Goal: Task Accomplishment & Management: Manage account settings

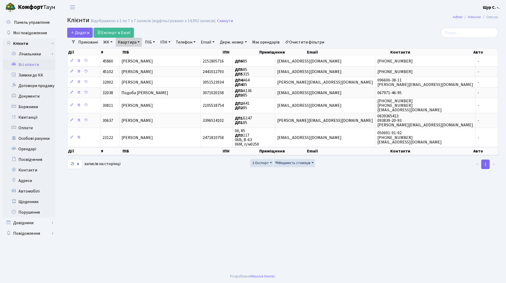
select select "25"
click at [228, 20] on link "Скинути" at bounding box center [225, 20] width 16 height 5
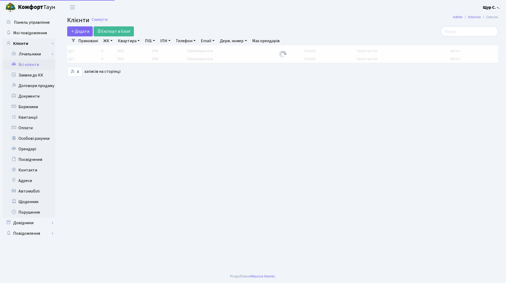
select select "25"
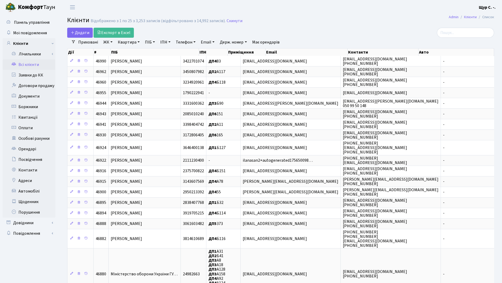
click at [127, 46] on link "Квартира" at bounding box center [129, 42] width 26 height 9
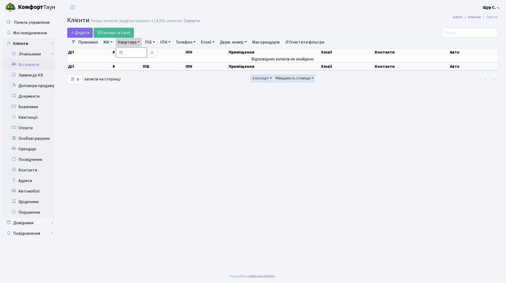
type input "f"
click at [154, 53] on icon at bounding box center [152, 52] width 4 height 4
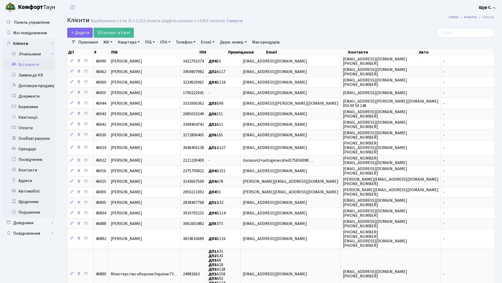
click at [130, 42] on link "Квартира" at bounding box center [129, 42] width 26 height 9
click at [124, 56] on input "text" at bounding box center [131, 52] width 31 height 10
type input "б53"
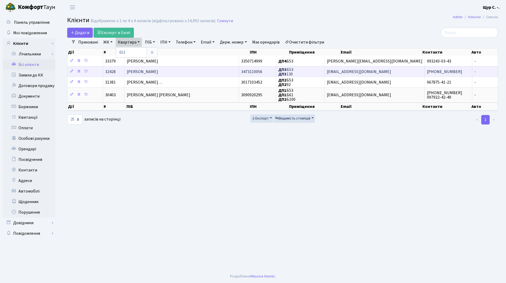
click at [172, 68] on td "Дацюк Богдан Васильович" at bounding box center [182, 71] width 114 height 11
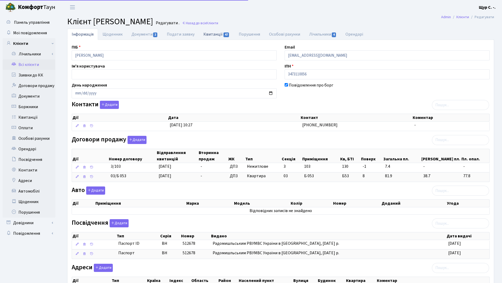
click at [219, 35] on link "Квитанції 47" at bounding box center [216, 34] width 35 height 11
select select "25"
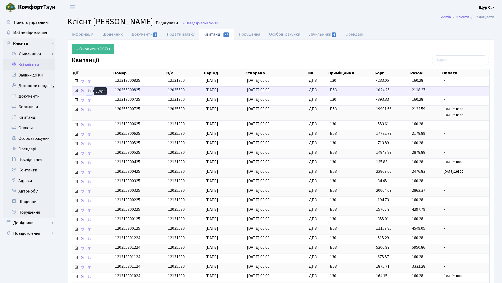
click at [88, 89] on icon at bounding box center [89, 91] width 4 height 4
click at [29, 62] on link "Всі клієнти" at bounding box center [29, 64] width 53 height 11
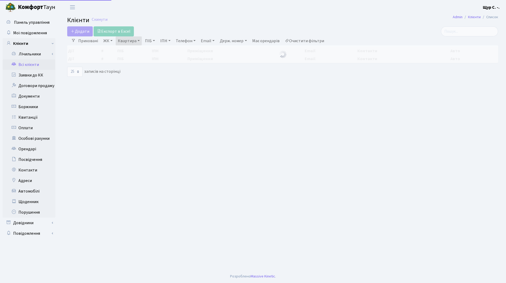
select select "25"
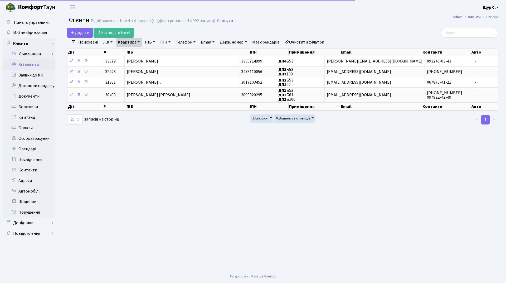
click at [137, 42] on link "Квартира" at bounding box center [129, 42] width 26 height 9
click at [129, 51] on input "б53" at bounding box center [131, 52] width 31 height 10
type input "б"
type input "а185"
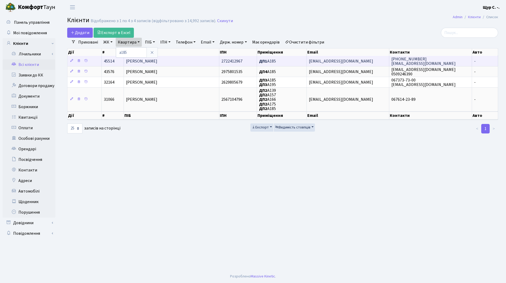
click at [157, 60] on span "Таранець Тетяна Іванівна" at bounding box center [141, 61] width 31 height 6
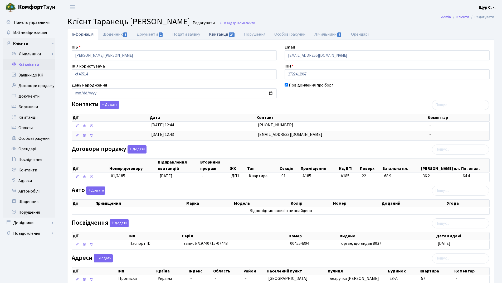
click at [218, 34] on link "Квитанції 24" at bounding box center [221, 34] width 35 height 11
select select "25"
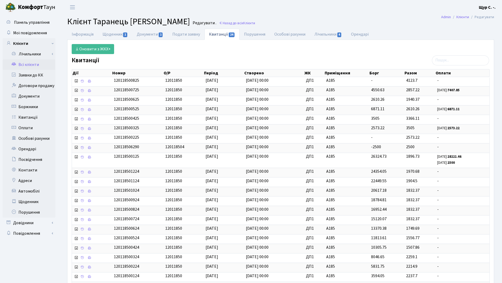
click at [38, 65] on link "Всі клієнти" at bounding box center [29, 64] width 53 height 11
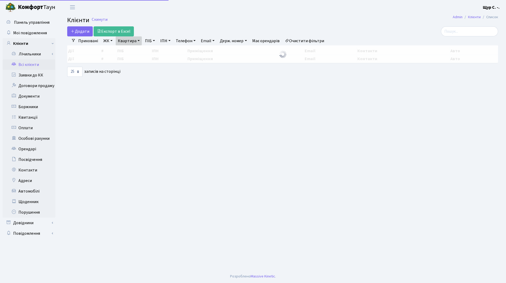
select select "25"
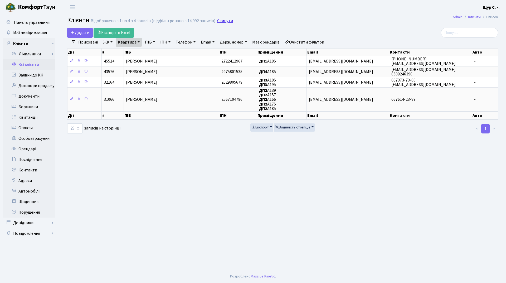
click at [224, 22] on link "Скинути" at bounding box center [225, 20] width 16 height 5
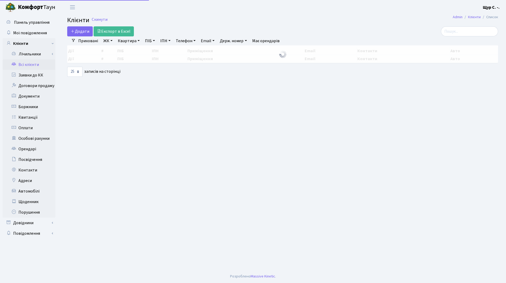
select select "25"
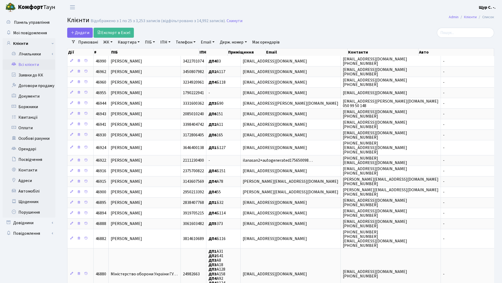
click at [130, 44] on link "Квартира" at bounding box center [129, 42] width 26 height 9
type input "378"
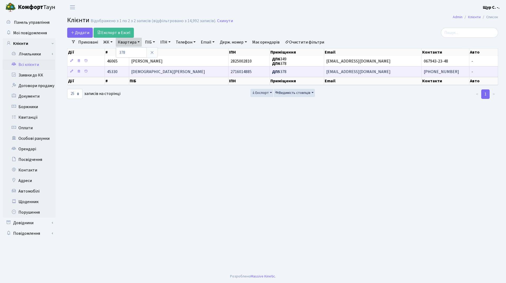
click at [153, 73] on span "[DEMOGRAPHIC_DATA][PERSON_NAME]" at bounding box center [168, 72] width 74 height 6
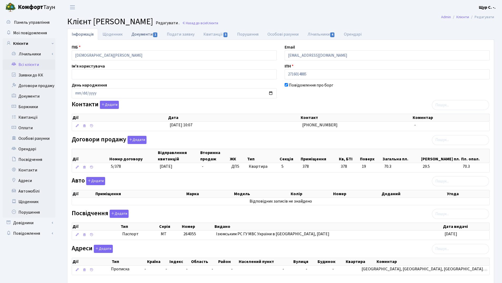
click at [139, 35] on link "Документи 1" at bounding box center [144, 34] width 35 height 11
select select "25"
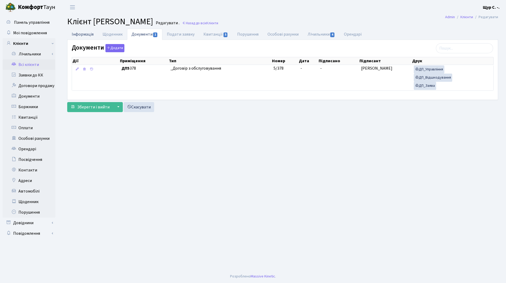
click at [84, 33] on link "Інформація" at bounding box center [82, 34] width 31 height 11
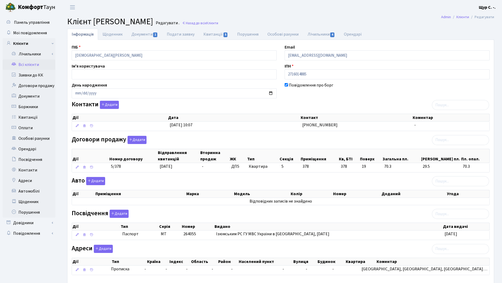
click at [42, 66] on link "Всі клієнти" at bounding box center [29, 64] width 53 height 11
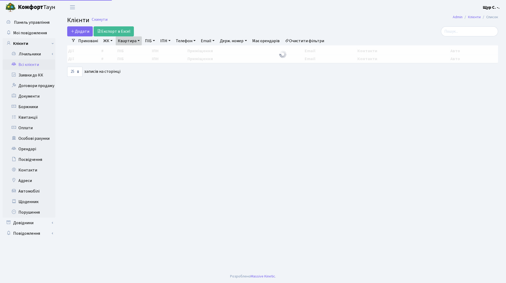
select select "25"
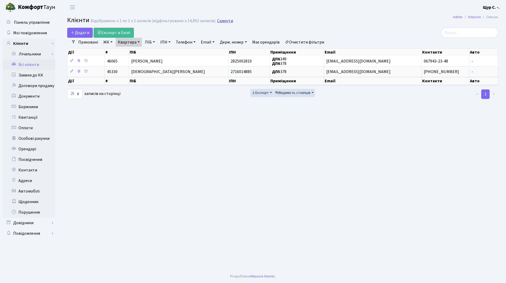
click at [218, 22] on link "Скинути" at bounding box center [225, 20] width 16 height 5
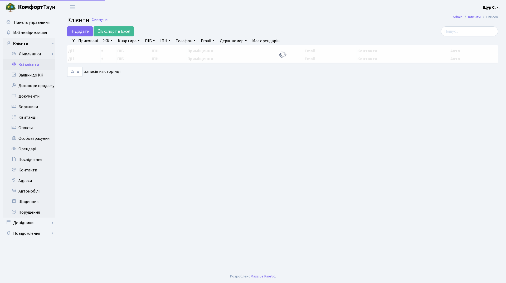
select select "25"
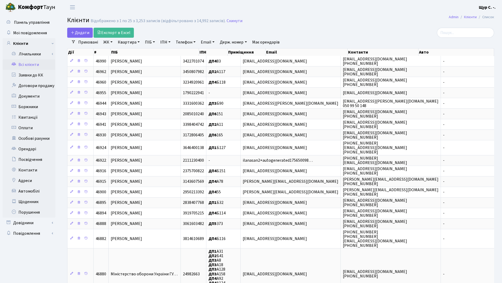
click at [130, 46] on link "Квартира" at bounding box center [129, 42] width 26 height 9
type input "124"
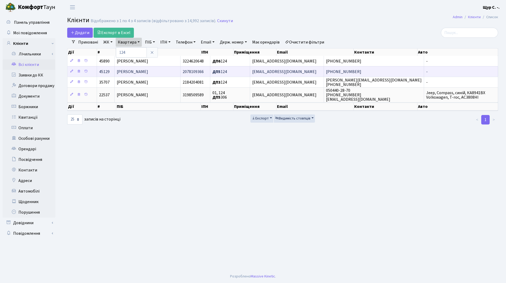
click at [138, 70] on span "Малярова Алла Федорівна" at bounding box center [132, 72] width 31 height 6
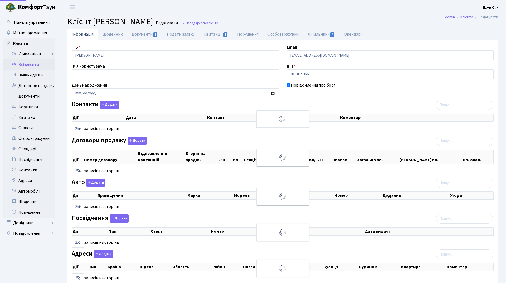
select select "25"
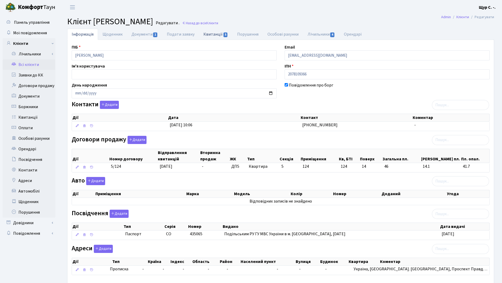
click at [213, 36] on link "Квитанції 5" at bounding box center [215, 34] width 33 height 11
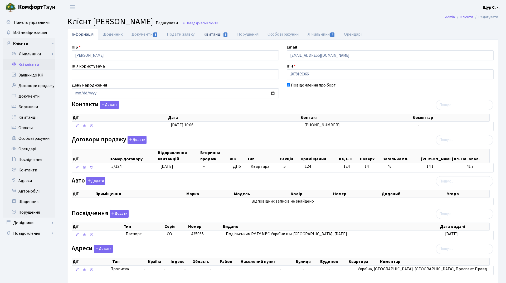
select select "25"
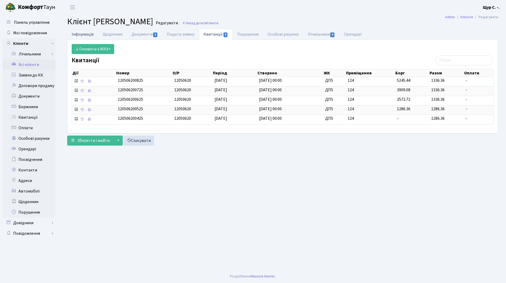
click at [84, 36] on link "Інформація" at bounding box center [82, 34] width 31 height 11
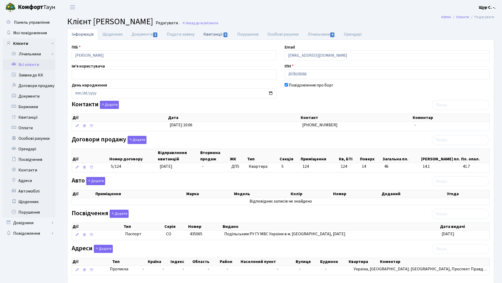
click at [211, 35] on link "Квитанції 5" at bounding box center [215, 34] width 33 height 11
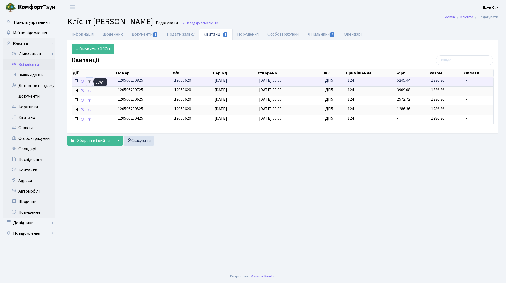
click at [91, 81] on icon at bounding box center [89, 81] width 4 height 4
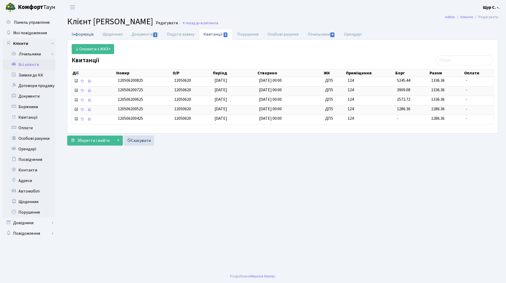
click at [78, 37] on link "Інформація" at bounding box center [82, 34] width 31 height 11
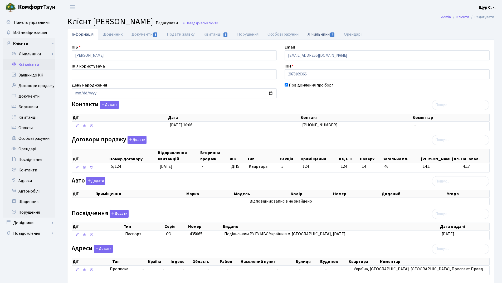
click at [320, 35] on link "Лічильники 4" at bounding box center [321, 34] width 36 height 11
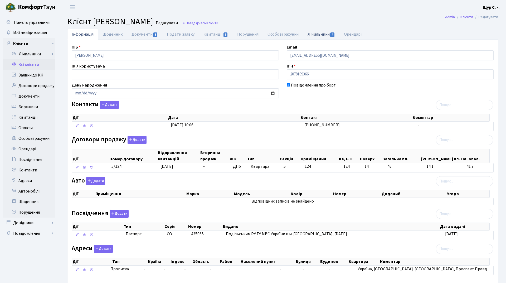
select select "25"
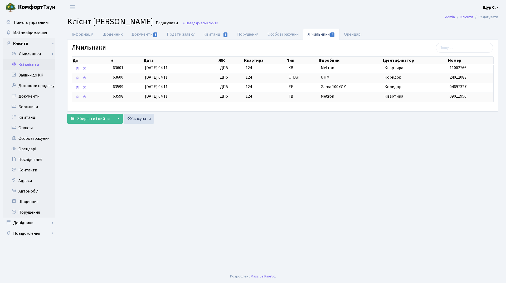
click at [43, 69] on link "Всі клієнти" at bounding box center [29, 64] width 53 height 11
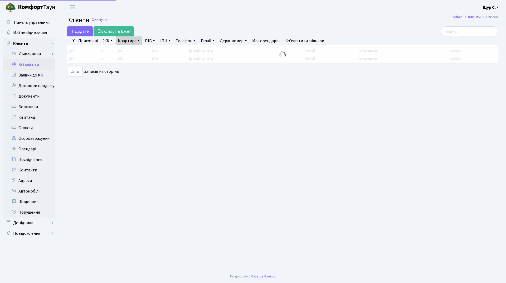
select select "25"
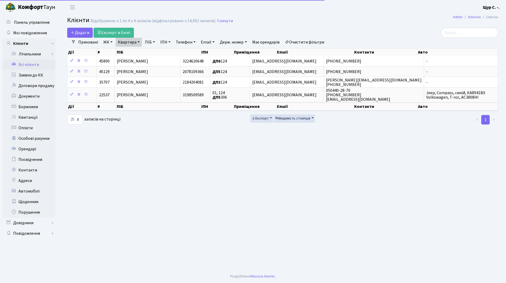
click at [136, 43] on link "Квартира" at bounding box center [129, 42] width 26 height 9
click at [137, 51] on input "124" at bounding box center [131, 52] width 31 height 10
type input "1"
type input "13"
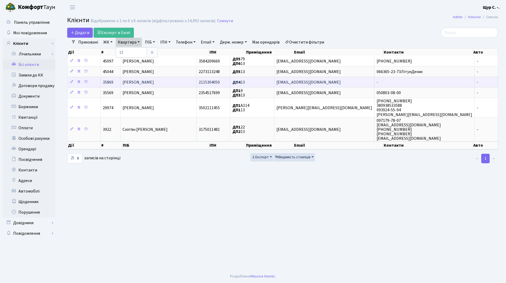
click at [135, 80] on span "Богута Валерій Васильович" at bounding box center [138, 82] width 31 height 6
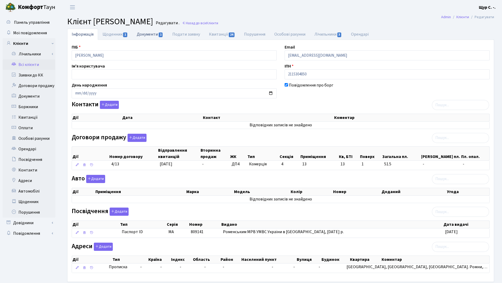
click at [148, 35] on link "Документи 1" at bounding box center [149, 34] width 35 height 11
select select "25"
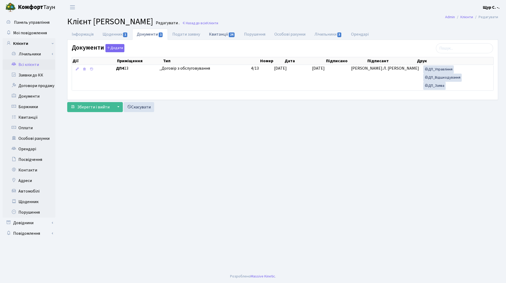
click at [222, 32] on link "Квитанції 24" at bounding box center [221, 34] width 35 height 11
select select "25"
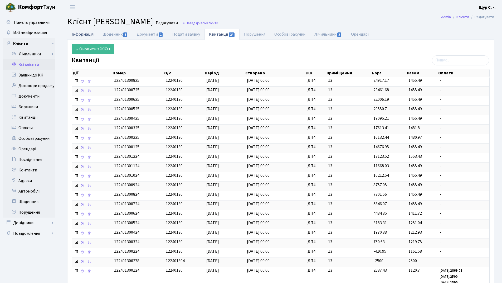
click at [80, 35] on link "Інформація" at bounding box center [82, 34] width 31 height 11
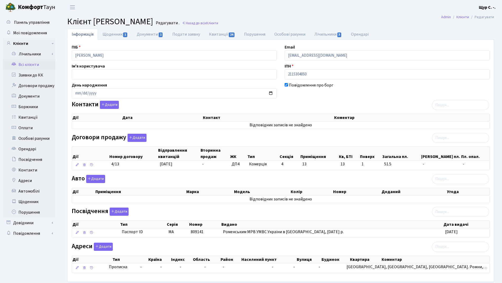
click at [23, 64] on link "Всі клієнти" at bounding box center [29, 64] width 53 height 11
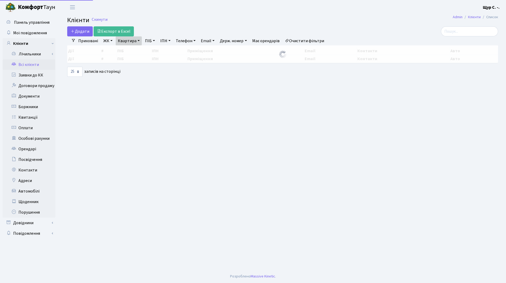
select select "25"
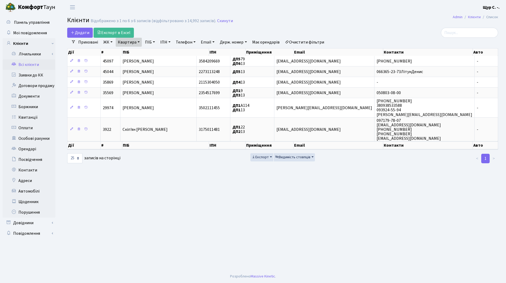
click at [134, 43] on link "Квартира" at bounding box center [129, 42] width 26 height 9
click at [131, 52] on input "13" at bounding box center [131, 52] width 31 height 10
type input "124"
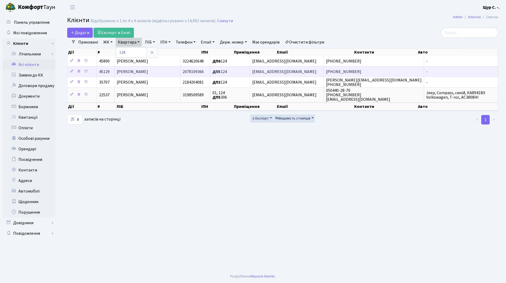
click at [171, 72] on td "Малярова Алла Федорівна" at bounding box center [148, 71] width 66 height 11
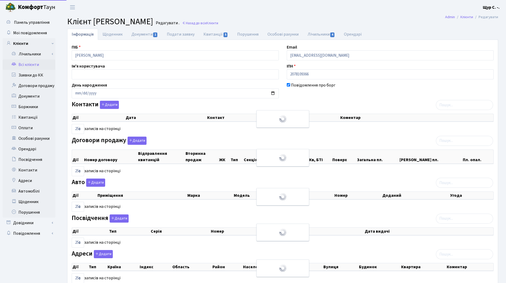
select select "25"
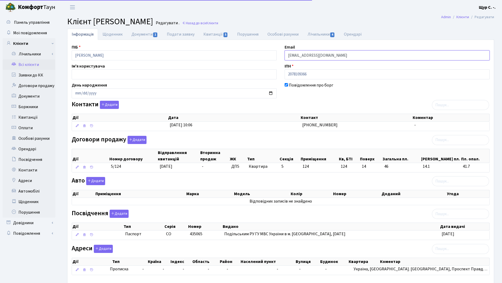
drag, startPoint x: 346, startPoint y: 57, endPoint x: 284, endPoint y: 53, distance: 61.8
click at [284, 53] on div "Email [EMAIL_ADDRESS][DOMAIN_NAME]" at bounding box center [387, 52] width 213 height 16
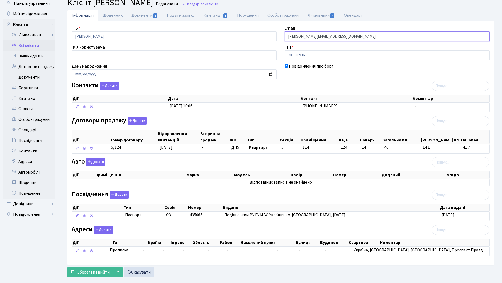
scroll to position [29, 0]
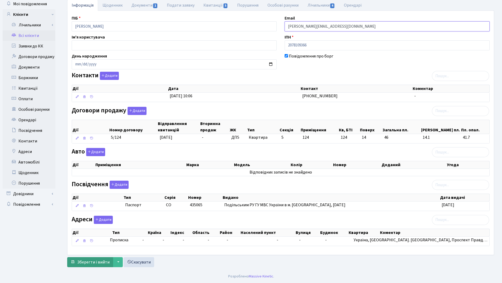
type input "[PERSON_NAME][EMAIL_ADDRESS][DOMAIN_NAME]"
click at [89, 261] on span "Зберегти і вийти" at bounding box center [93, 262] width 32 height 6
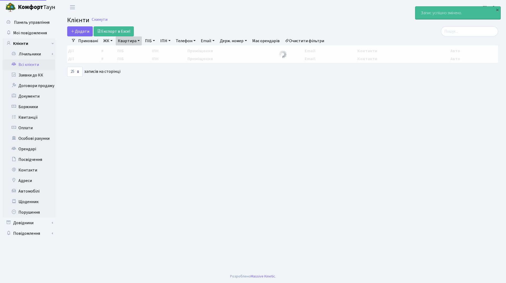
select select "25"
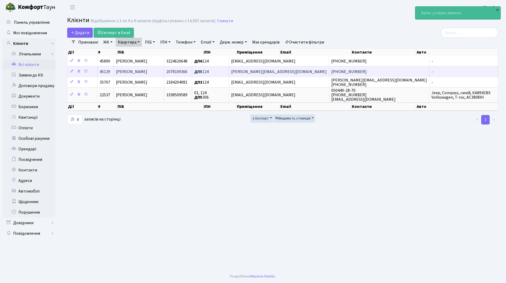
click at [147, 72] on span "[PERSON_NAME]" at bounding box center [131, 72] width 31 height 6
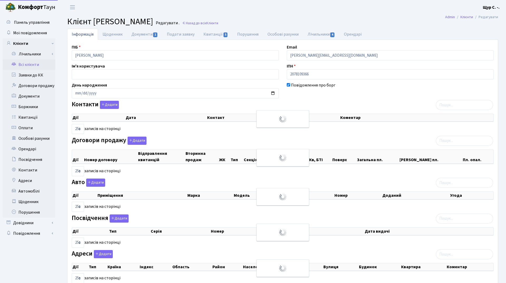
select select "25"
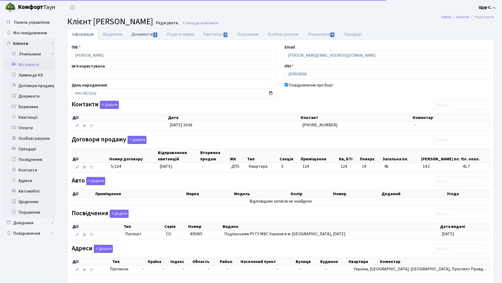
click at [135, 32] on link "Документи 1" at bounding box center [144, 34] width 35 height 11
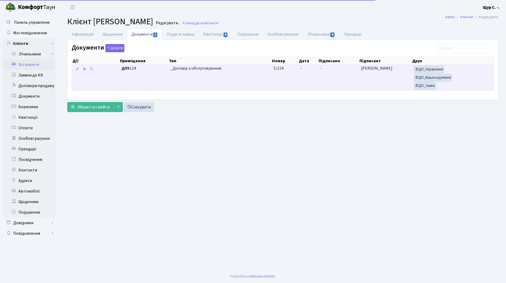
click at [233, 78] on td "_Договір з обслуговування" at bounding box center [219, 78] width 103 height 26
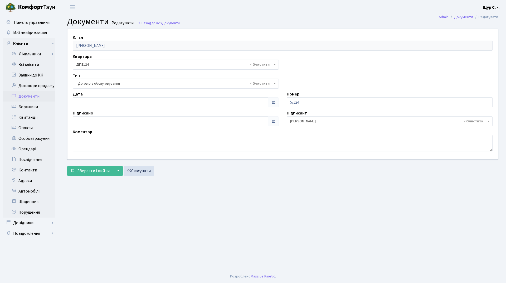
select select "289"
type input "[DATE]"
click at [127, 101] on input "[DATE]" at bounding box center [170, 102] width 195 height 10
drag, startPoint x: 201, startPoint y: 226, endPoint x: 196, endPoint y: 220, distance: 7.5
click at [199, 224] on main "Admin Документи Редагувати Документи Редагувати . Назад до всіх Документи Клієн…" at bounding box center [282, 141] width 447 height 255
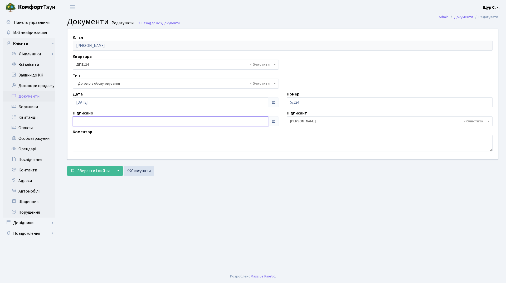
type input "11.09.2025"
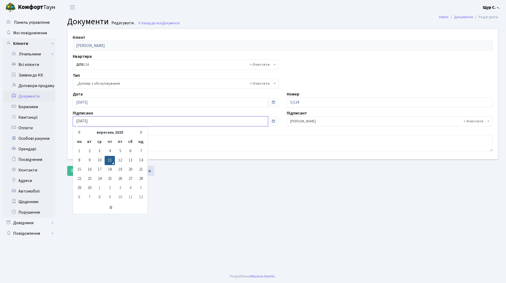
click at [118, 120] on input "11.09.2025" at bounding box center [170, 121] width 195 height 10
drag, startPoint x: 212, startPoint y: 204, endPoint x: 203, endPoint y: 203, distance: 9.5
click at [210, 205] on main "Admin Документи Редагувати Документи Редагувати . Назад до всіх Документи Клієн…" at bounding box center [282, 141] width 447 height 255
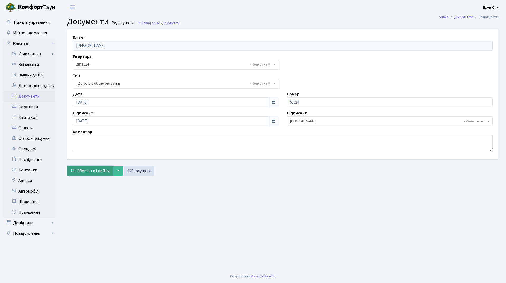
click at [86, 172] on span "Зберегти і вийти" at bounding box center [93, 171] width 32 height 6
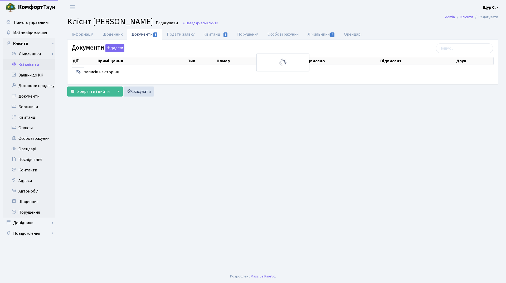
select select "25"
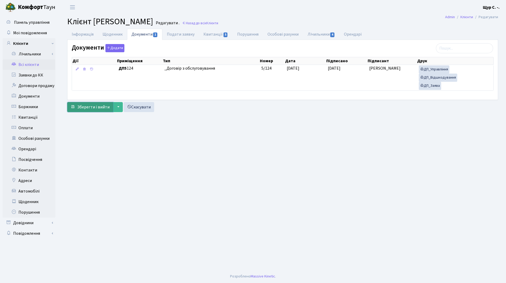
click at [81, 104] on span "Зберегти і вийти" at bounding box center [93, 107] width 32 height 6
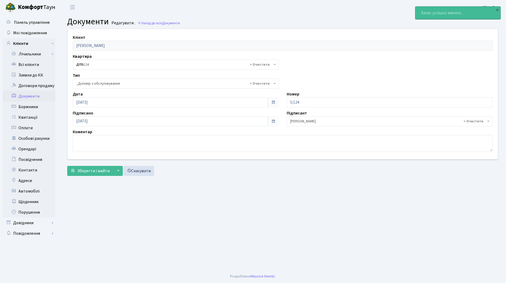
select select "289"
click at [31, 64] on link "Всі клієнти" at bounding box center [29, 64] width 53 height 11
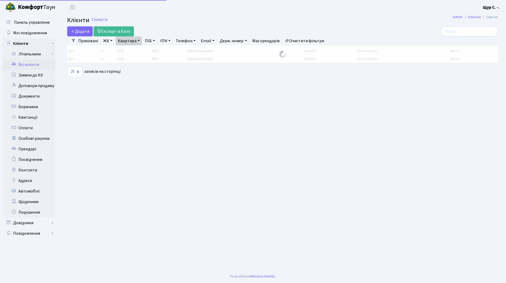
select select "25"
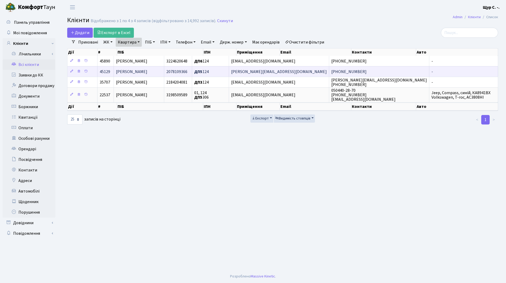
click at [142, 73] on span "[PERSON_NAME]" at bounding box center [131, 72] width 31 height 6
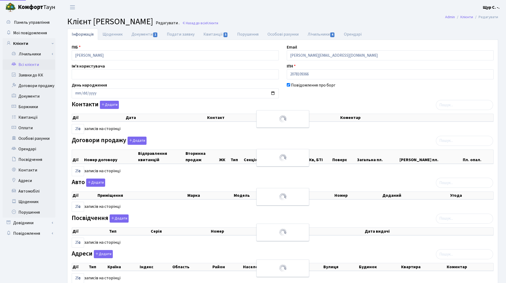
select select "25"
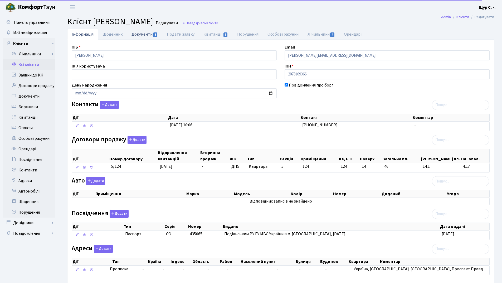
click at [145, 38] on link "Документи 1" at bounding box center [144, 34] width 35 height 11
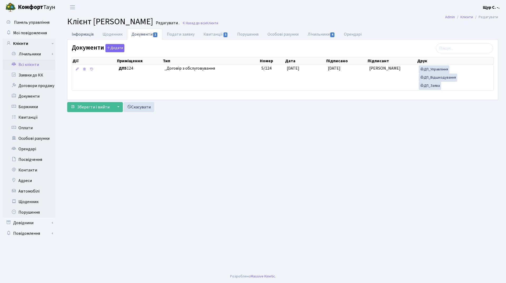
click at [79, 36] on link "Інформація" at bounding box center [82, 34] width 31 height 11
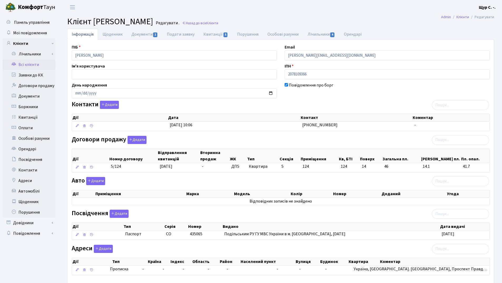
click at [37, 69] on link "Всі клієнти" at bounding box center [29, 64] width 53 height 11
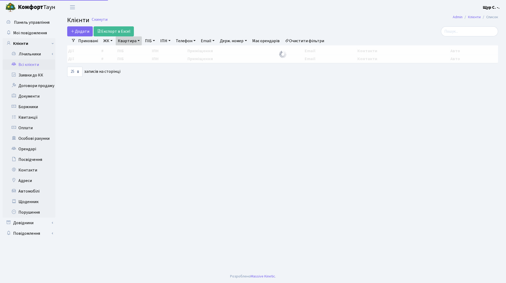
select select "25"
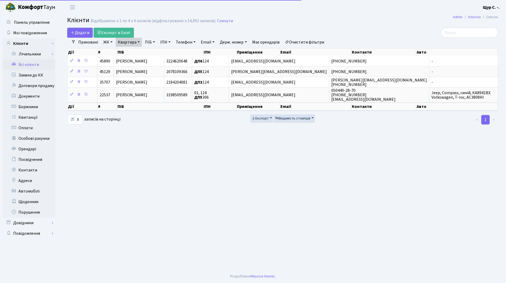
click at [139, 44] on link "Квартира" at bounding box center [129, 42] width 26 height 9
click at [133, 54] on input "124" at bounding box center [131, 52] width 31 height 10
type input "13"
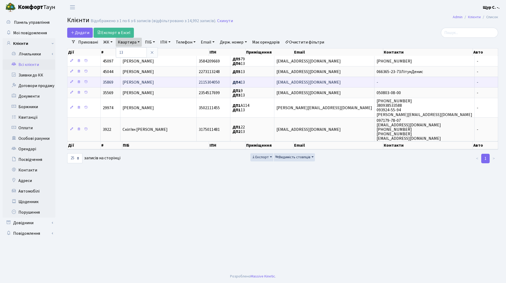
click at [154, 84] on span "Богута Валерій Васильович" at bounding box center [138, 82] width 31 height 6
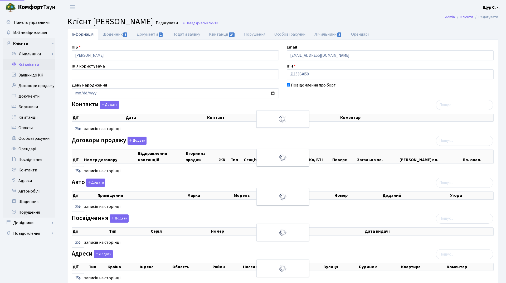
select select "25"
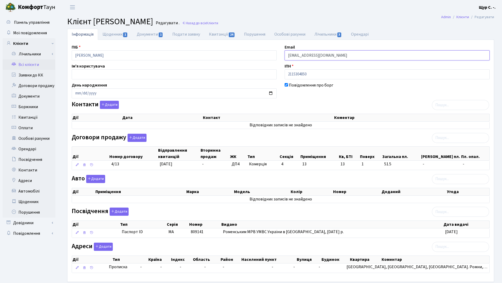
drag, startPoint x: 349, startPoint y: 52, endPoint x: 279, endPoint y: 59, distance: 71.2
click at [279, 59] on div "ПІБ Богута Валерій Васильович Email kt35869@comfort-town.com.ua Ім'я користувач…" at bounding box center [281, 160] width 426 height 233
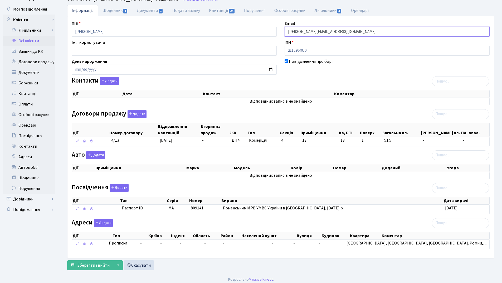
scroll to position [27, 0]
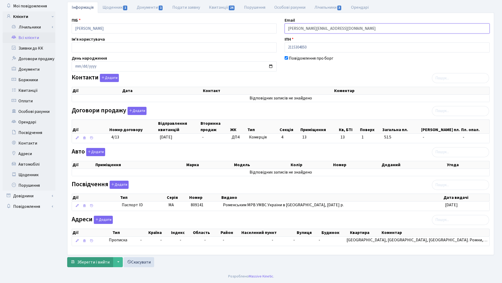
type input "[PERSON_NAME][EMAIL_ADDRESS][DOMAIN_NAME]"
click at [94, 265] on span "Зберегти і вийти" at bounding box center [93, 262] width 32 height 6
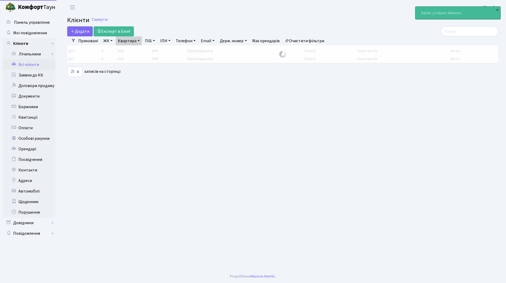
select select "25"
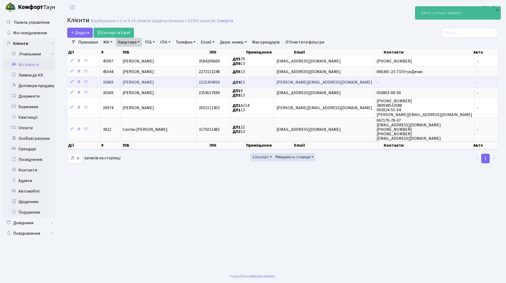
click at [144, 80] on span "[PERSON_NAME]" at bounding box center [138, 82] width 31 height 6
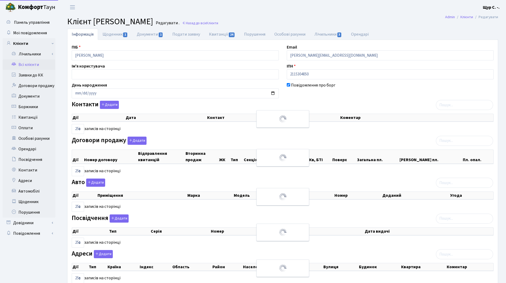
select select "25"
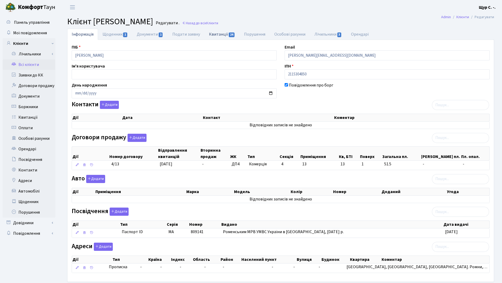
click at [219, 34] on link "Квитанції 24" at bounding box center [221, 34] width 35 height 11
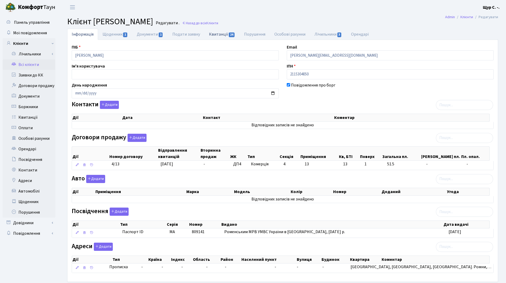
select select "25"
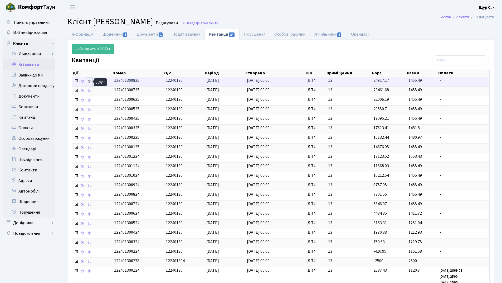
click at [88, 80] on icon at bounding box center [89, 81] width 4 height 4
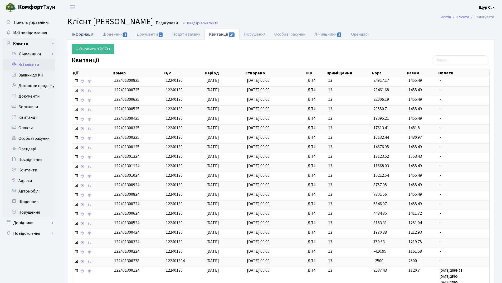
click at [77, 33] on link "Інформація" at bounding box center [82, 34] width 31 height 11
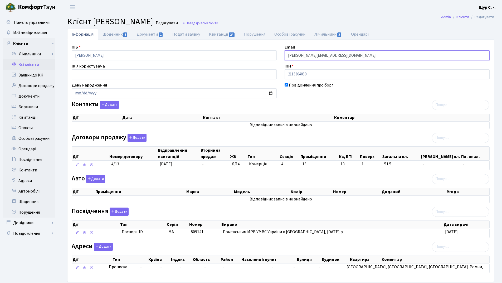
drag, startPoint x: 355, startPoint y: 56, endPoint x: 267, endPoint y: 56, distance: 88.0
click at [267, 56] on div "ПІБ Богута Валерій Васильович Email valeriy.boguta1119@icloud.com Ім'я користув…" at bounding box center [281, 160] width 426 height 233
click at [354, 91] on div "Повідомлення про борг" at bounding box center [387, 90] width 213 height 16
click at [114, 104] on button "Додати" at bounding box center [109, 105] width 19 height 8
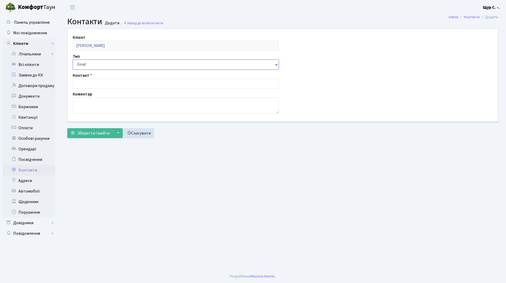
click at [100, 66] on select "Email Телефон" at bounding box center [176, 65] width 206 height 10
select select "1"
click at [73, 60] on select "Email Телефон" at bounding box center [176, 65] width 206 height 10
click at [100, 84] on input "text" at bounding box center [176, 84] width 206 height 10
type input "[PHONE_NUMBER]"
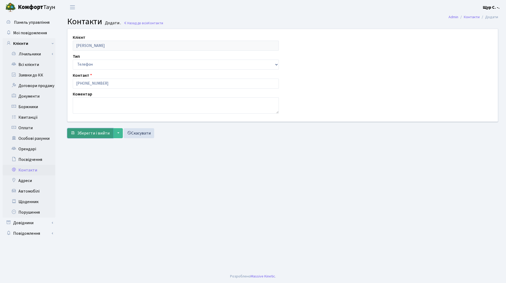
click at [91, 134] on span "Зберегти і вийти" at bounding box center [93, 133] width 32 height 6
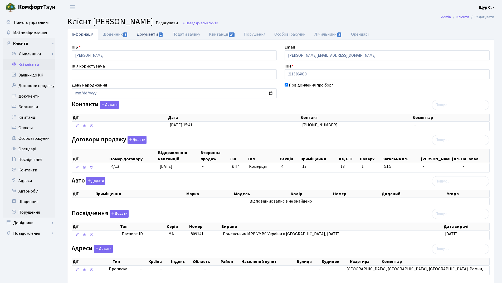
click at [150, 33] on link "Документи 1" at bounding box center [149, 34] width 35 height 11
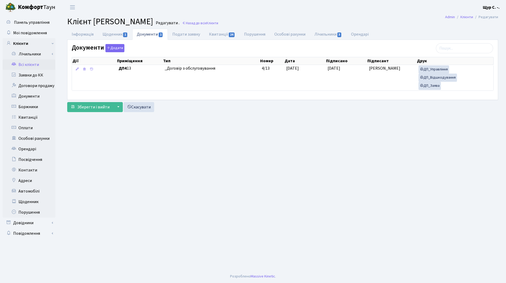
click at [33, 64] on link "Всі клієнти" at bounding box center [29, 64] width 53 height 11
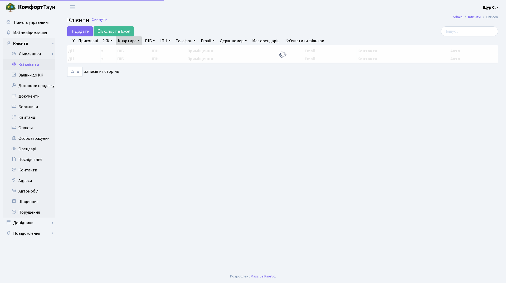
select select "25"
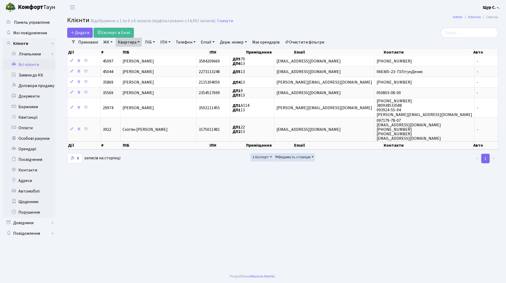
click at [137, 42] on link "Квартира" at bounding box center [129, 42] width 26 height 9
click at [139, 51] on input "13" at bounding box center [131, 52] width 31 height 10
type input "1"
type input "321"
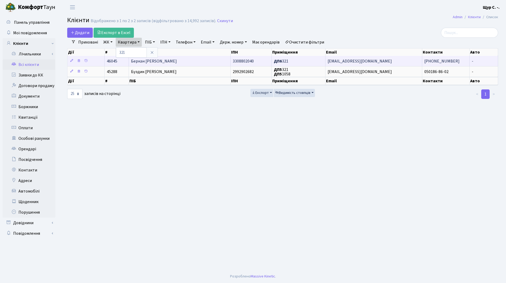
click at [147, 62] on span "Беркан Наталія Михайлівна" at bounding box center [154, 61] width 46 height 6
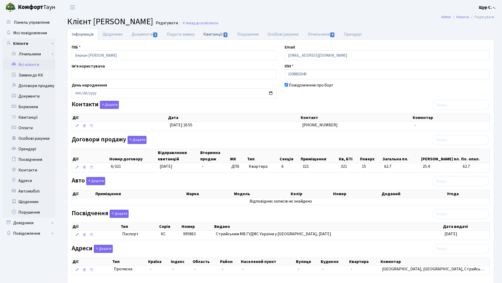
click at [209, 33] on link "Квитанції 5" at bounding box center [215, 34] width 33 height 11
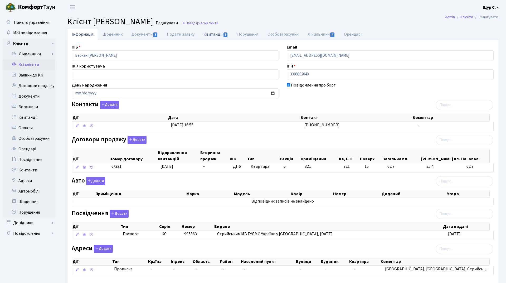
select select "25"
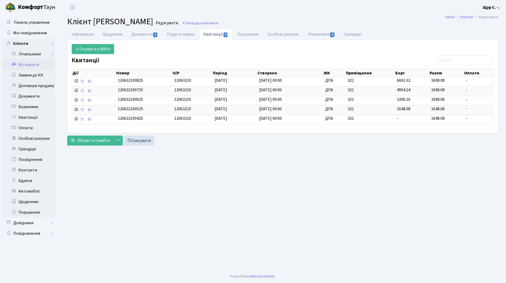
click at [29, 63] on link "Всі клієнти" at bounding box center [29, 64] width 53 height 11
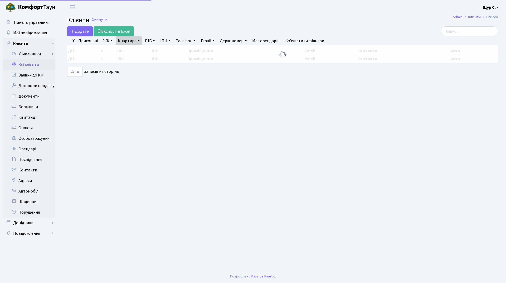
select select "25"
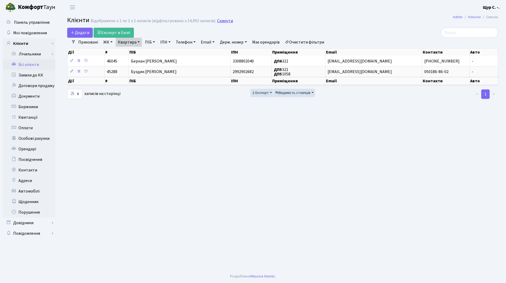
click at [227, 23] on link "Скинути" at bounding box center [225, 20] width 16 height 5
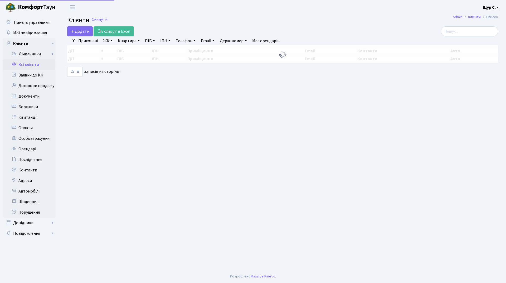
select select "25"
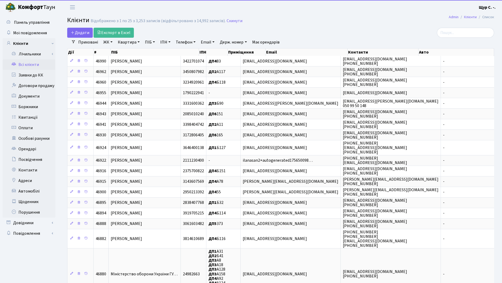
click at [134, 41] on link "Квартира" at bounding box center [129, 42] width 26 height 9
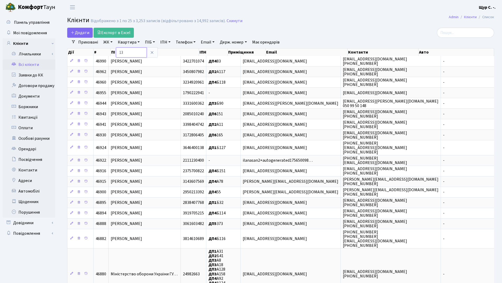
type input "13"
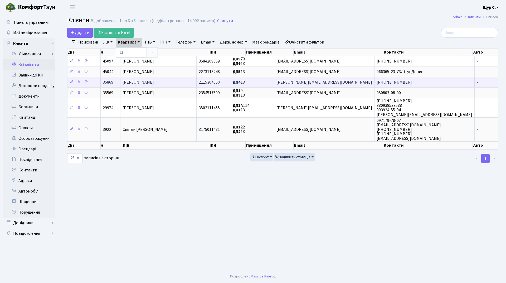
click at [136, 83] on span "Богута Валерій Васильович" at bounding box center [138, 82] width 31 height 6
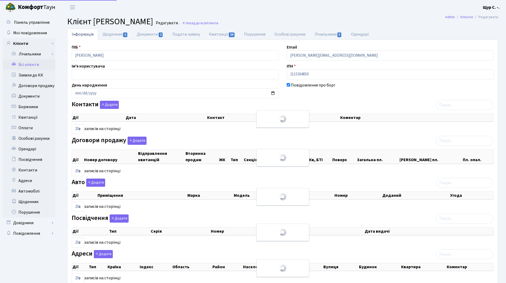
select select "25"
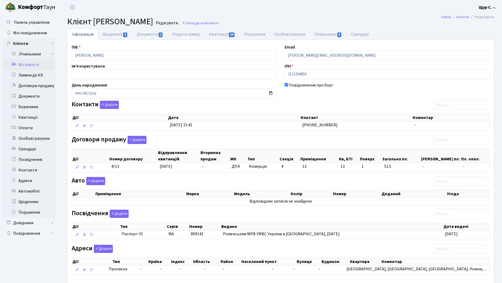
click at [28, 62] on link "Всі клієнти" at bounding box center [29, 64] width 53 height 11
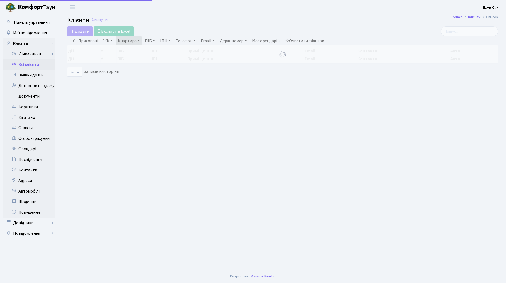
select select "25"
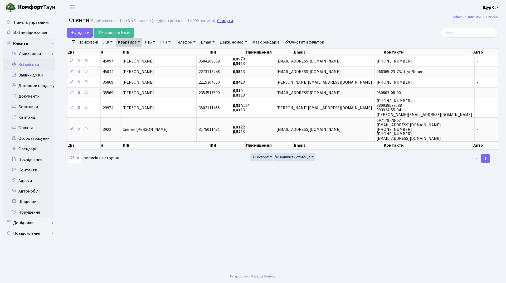
click at [219, 19] on link "Скинути" at bounding box center [225, 20] width 16 height 5
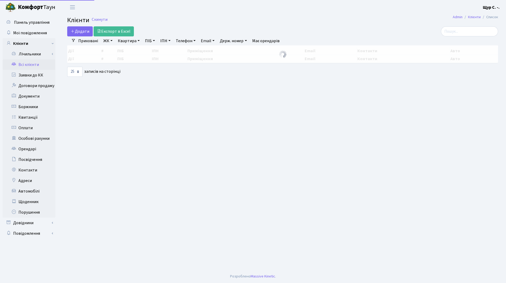
select select "25"
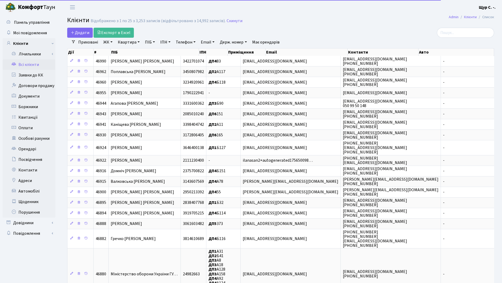
click at [129, 44] on link "Квартира" at bounding box center [129, 42] width 26 height 9
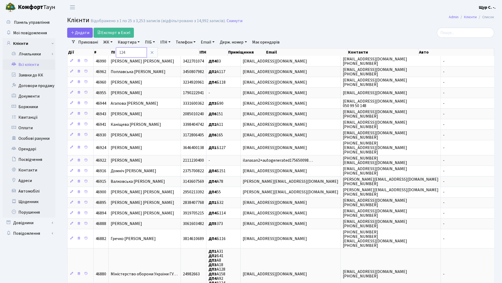
type input "124"
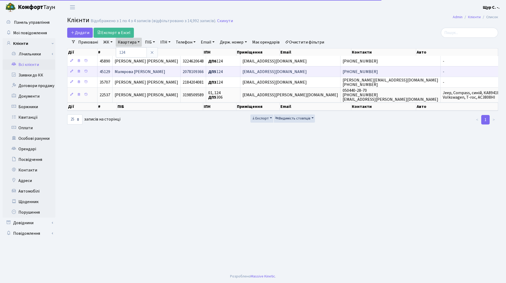
click at [135, 71] on span "Малярова [PERSON_NAME]" at bounding box center [140, 72] width 51 height 6
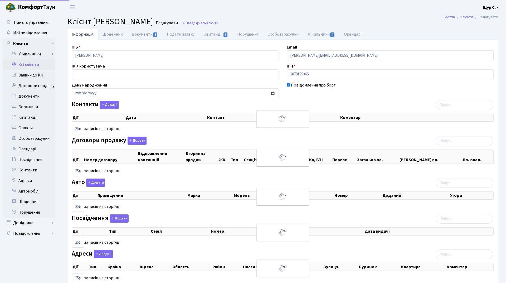
select select "25"
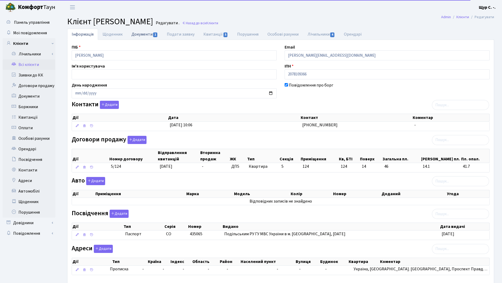
click at [143, 33] on link "Документи 1" at bounding box center [144, 34] width 35 height 11
select select "25"
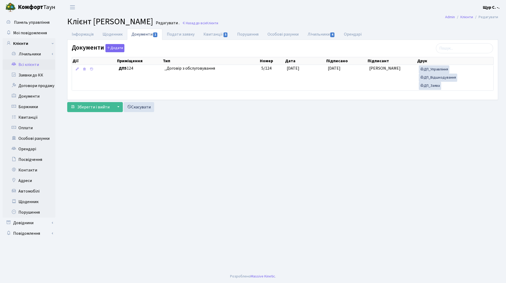
click at [38, 66] on link "Всі клієнти" at bounding box center [29, 64] width 53 height 11
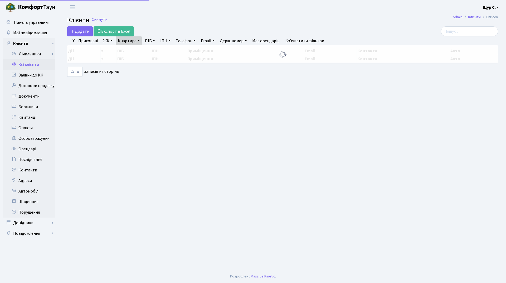
select select "25"
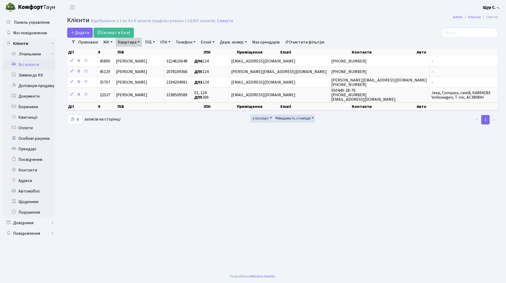
click at [137, 42] on link "Квартира" at bounding box center [129, 42] width 26 height 9
click at [153, 53] on icon at bounding box center [152, 52] width 4 height 4
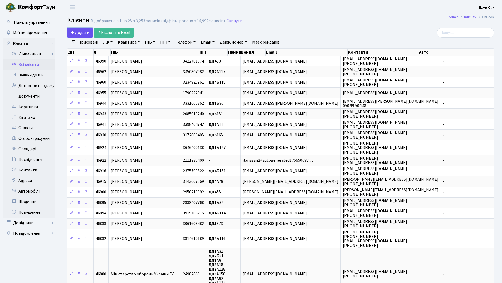
click at [85, 31] on span "Додати" at bounding box center [80, 33] width 19 height 6
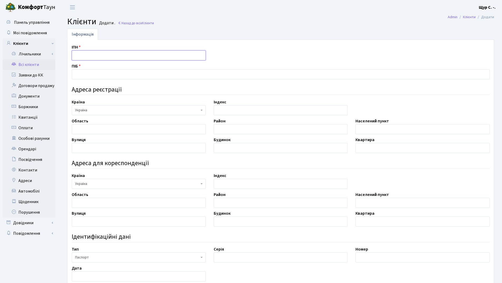
click at [80, 54] on input "text" at bounding box center [139, 55] width 134 height 10
click at [34, 62] on link "Всі клієнти" at bounding box center [29, 64] width 53 height 11
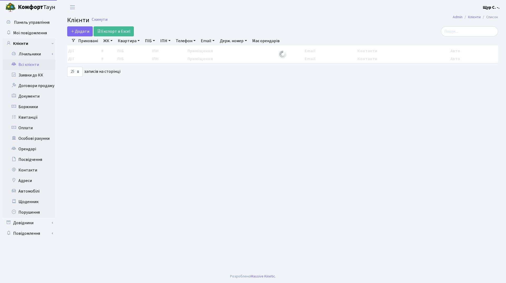
select select "25"
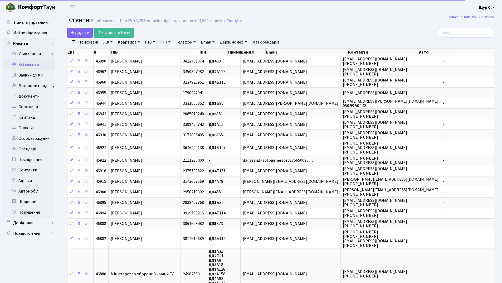
click at [128, 43] on link "Квартира" at bounding box center [129, 42] width 26 height 9
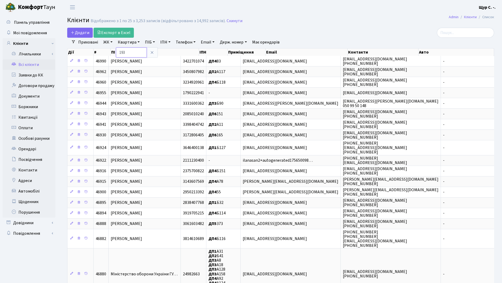
type input "193"
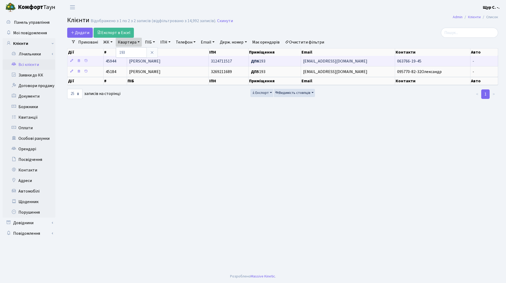
click at [155, 60] on span "Вічев Сергій Васильович" at bounding box center [144, 61] width 31 height 6
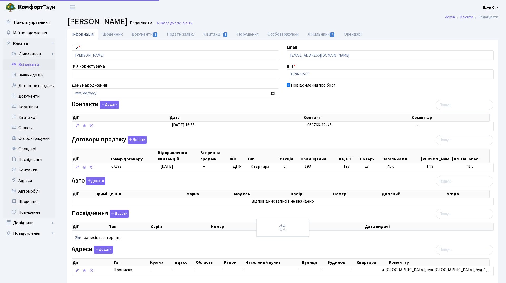
select select "25"
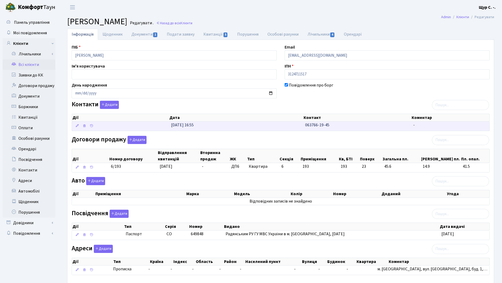
click at [227, 128] on td "[DATE] 16:55" at bounding box center [236, 125] width 134 height 9
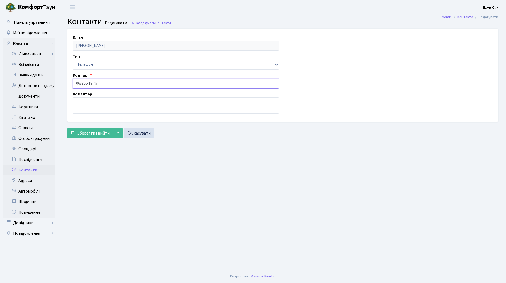
click at [82, 84] on input "063766-19-45" at bounding box center [176, 84] width 206 height 10
type input "[PHONE_NUMBER]"
click at [87, 135] on span "Зберегти і вийти" at bounding box center [93, 133] width 32 height 6
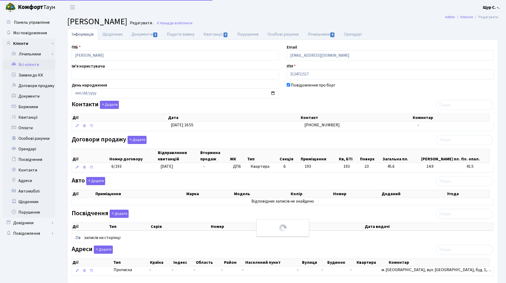
select select "25"
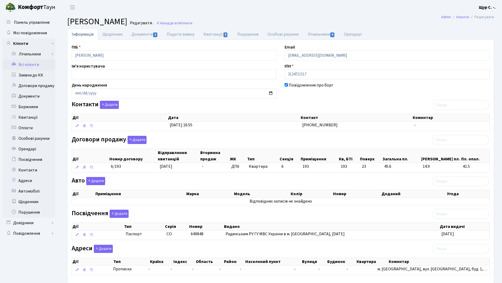
click at [40, 65] on link "Всі клієнти" at bounding box center [29, 64] width 53 height 11
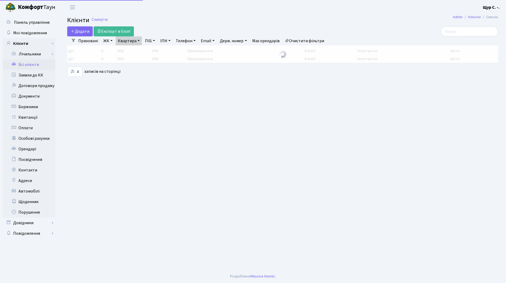
select select "25"
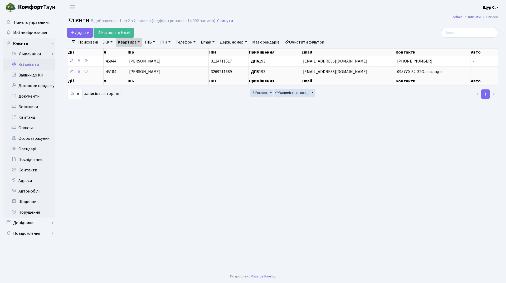
click at [137, 42] on link "Квартира" at bounding box center [129, 42] width 26 height 9
click at [135, 50] on input "193" at bounding box center [131, 52] width 31 height 10
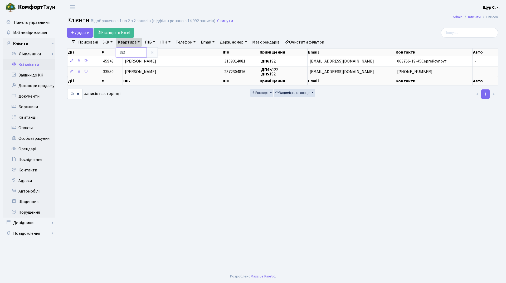
type input "193"
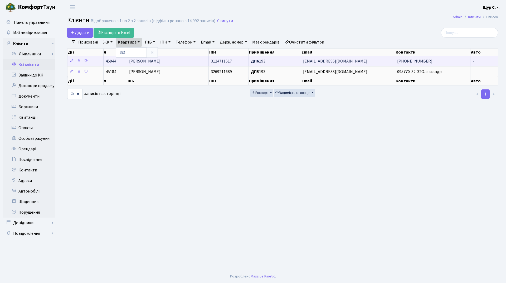
click at [145, 60] on span "[PERSON_NAME]" at bounding box center [144, 61] width 31 height 6
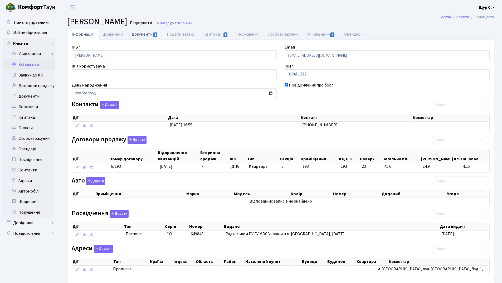
click at [141, 35] on link "Документи 1" at bounding box center [144, 34] width 35 height 11
select select "25"
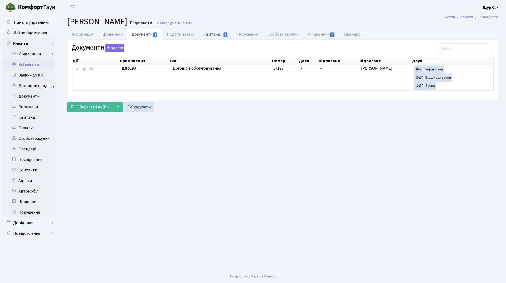
click at [217, 33] on link "Квитанції 5" at bounding box center [215, 34] width 33 height 11
select select "25"
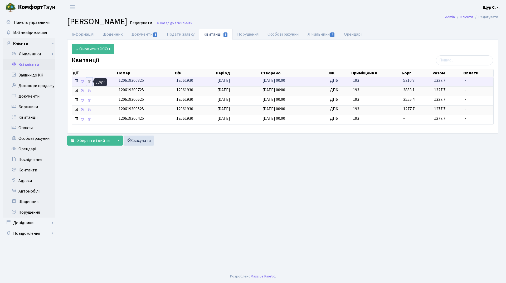
click at [90, 82] on icon at bounding box center [89, 81] width 4 height 4
click at [38, 65] on link "Всі клієнти" at bounding box center [29, 64] width 53 height 11
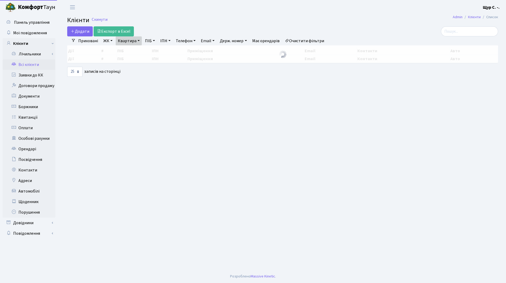
select select "25"
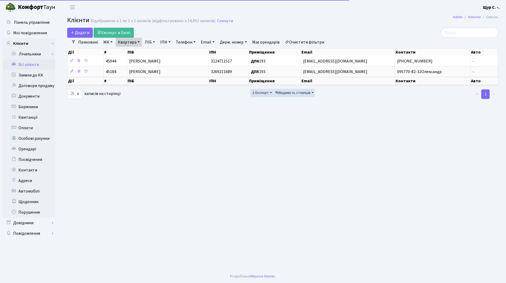
click at [139, 44] on link "Квартира" at bounding box center [129, 42] width 26 height 9
click at [138, 54] on input "193" at bounding box center [131, 52] width 31 height 10
type input "192"
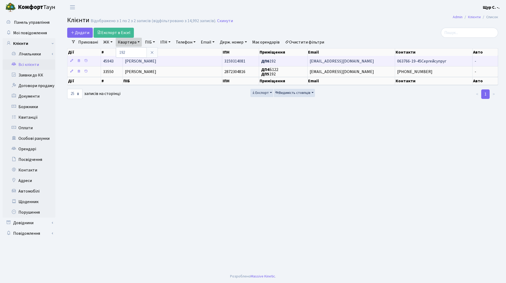
click at [148, 63] on span "[PERSON_NAME]" at bounding box center [140, 61] width 31 height 6
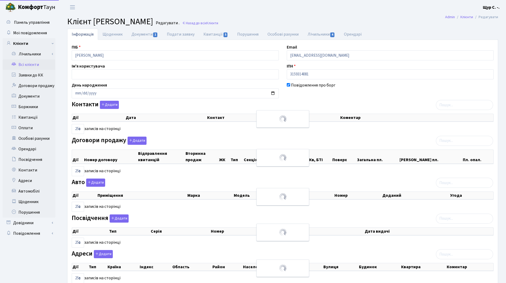
select select "25"
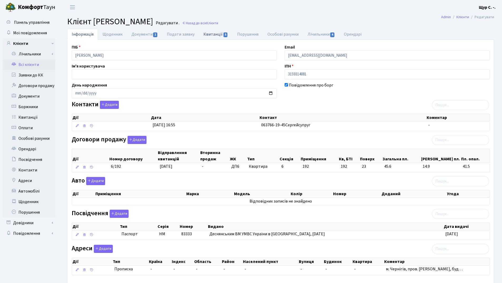
click at [216, 35] on link "Квитанції 5" at bounding box center [215, 34] width 33 height 11
select select "25"
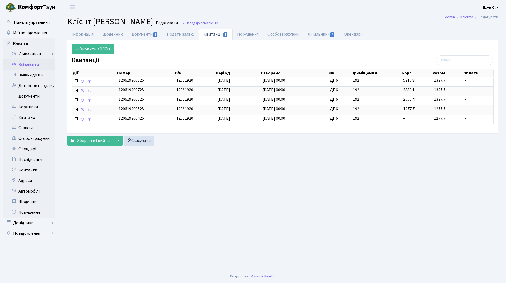
click at [37, 68] on link "Всі клієнти" at bounding box center [29, 64] width 53 height 11
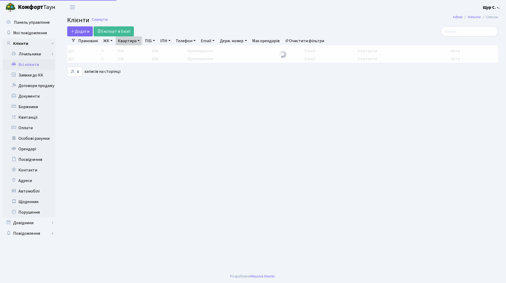
select select "25"
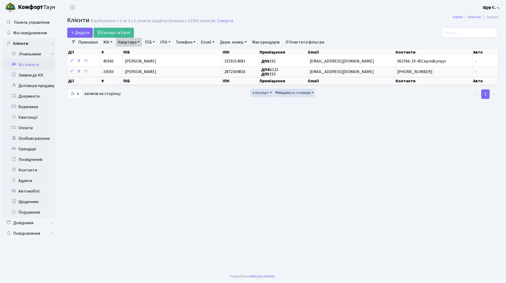
click at [138, 43] on link "Квартира" at bounding box center [129, 42] width 26 height 9
click at [136, 55] on input "192" at bounding box center [131, 52] width 31 height 10
type input "193"
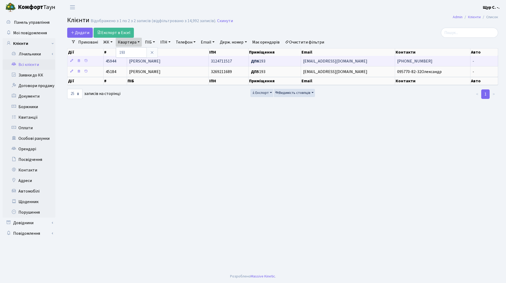
click at [142, 59] on span "[PERSON_NAME]" at bounding box center [144, 61] width 31 height 6
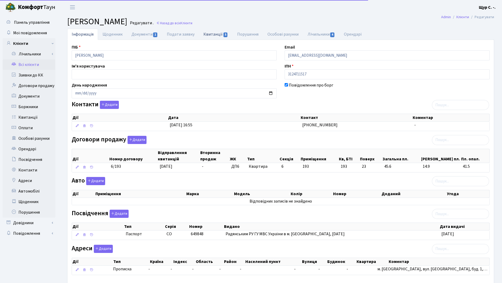
click at [219, 34] on link "Квитанції 5" at bounding box center [215, 34] width 33 height 11
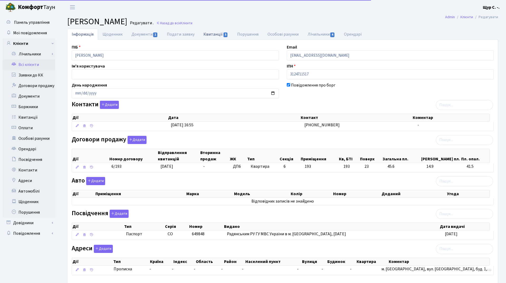
select select "25"
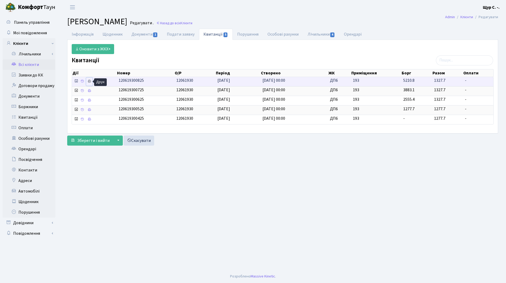
click at [89, 81] on icon at bounding box center [89, 81] width 4 height 4
click at [34, 69] on link "Всі клієнти" at bounding box center [29, 64] width 53 height 11
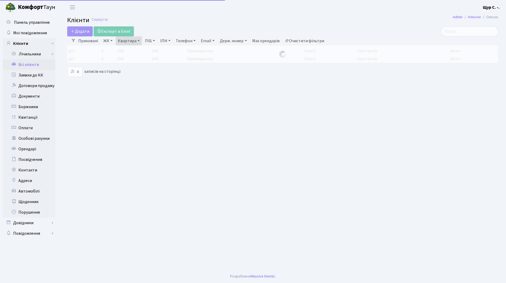
select select "25"
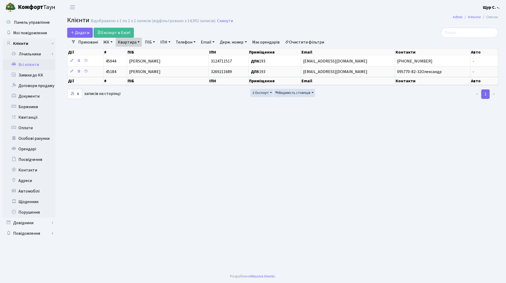
click at [139, 42] on link "Квартира" at bounding box center [129, 42] width 26 height 9
click at [137, 52] on input "193" at bounding box center [131, 52] width 31 height 10
type input "192"
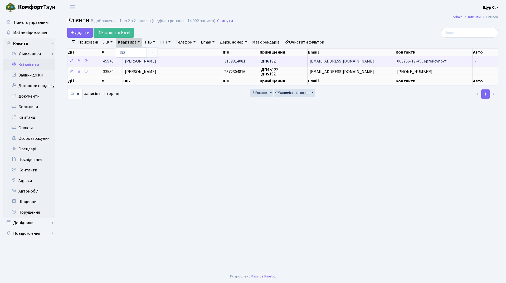
click at [146, 61] on span "[PERSON_NAME]" at bounding box center [140, 61] width 31 height 6
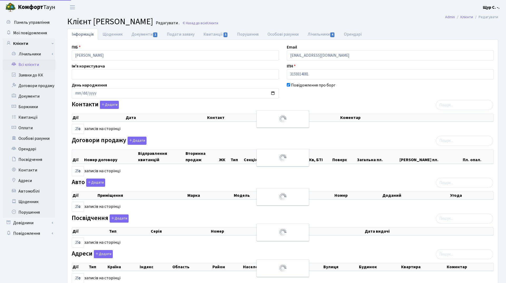
select select "25"
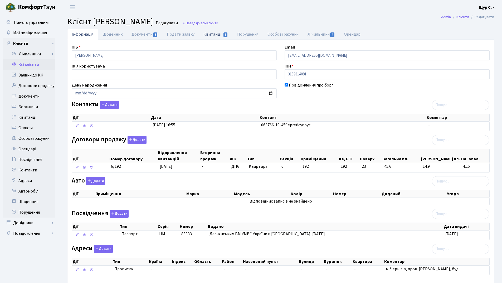
click at [214, 31] on link "Квитанції 5" at bounding box center [215, 34] width 33 height 11
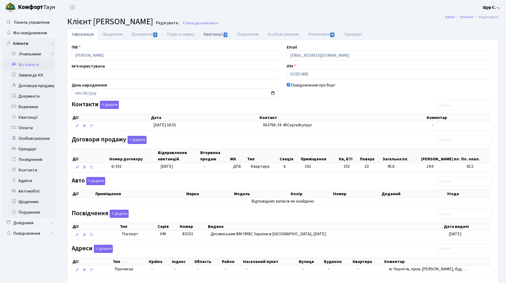
select select "25"
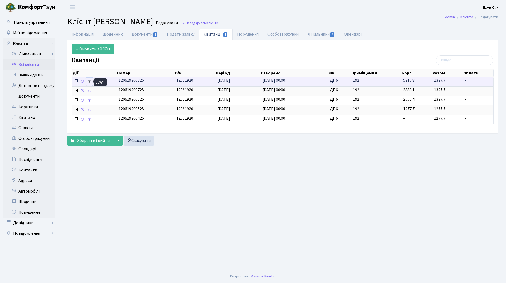
click at [88, 80] on icon at bounding box center [89, 81] width 4 height 4
click at [30, 66] on link "Всі клієнти" at bounding box center [29, 64] width 53 height 11
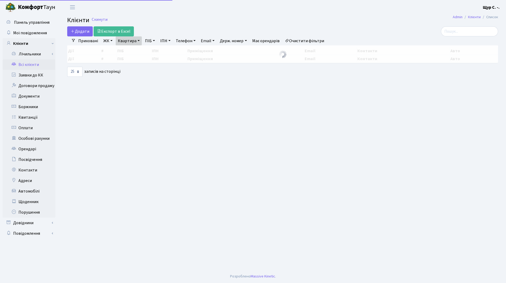
select select "25"
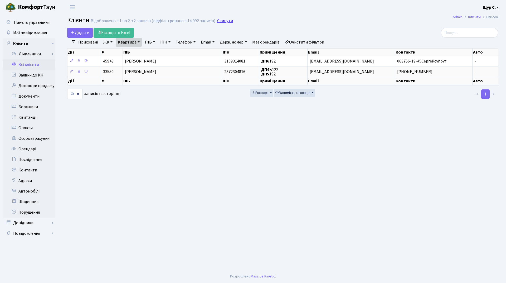
click at [222, 22] on link "Скинути" at bounding box center [225, 20] width 16 height 5
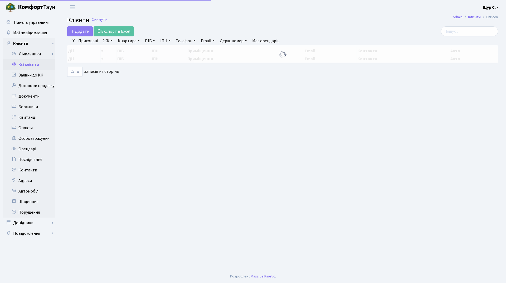
select select "25"
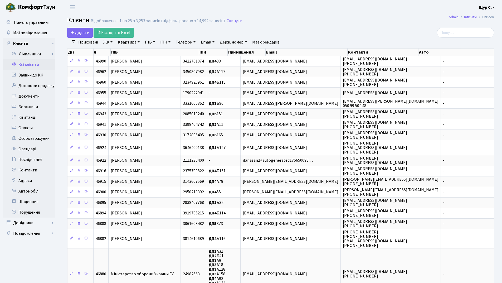
click at [130, 44] on link "Квартира" at bounding box center [129, 42] width 26 height 9
click at [152, 52] on icon at bounding box center [152, 52] width 4 height 4
click at [36, 65] on link "Всі клієнти" at bounding box center [29, 64] width 53 height 11
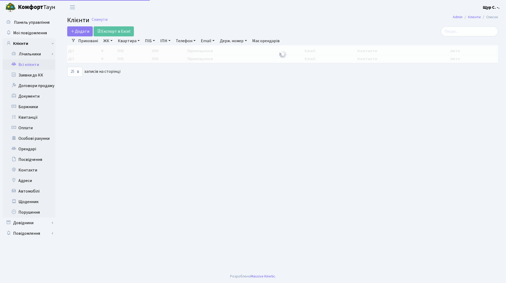
select select "25"
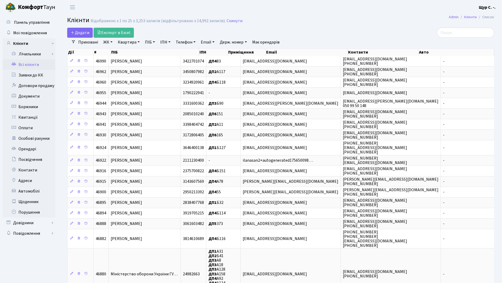
click at [124, 43] on link "Квартира" at bounding box center [129, 42] width 26 height 9
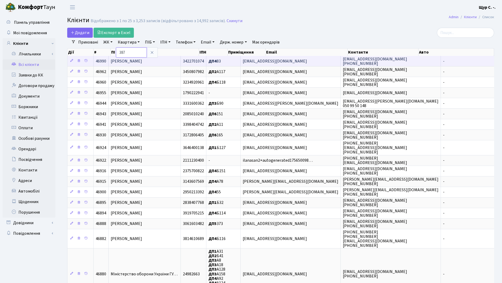
type input "387"
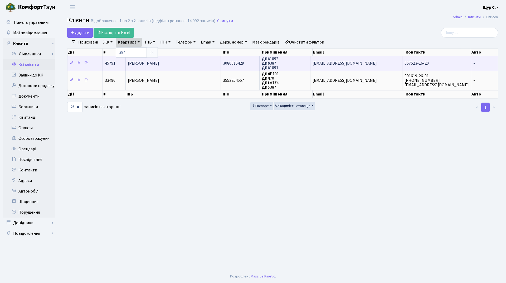
click at [159, 62] on span "[PERSON_NAME]" at bounding box center [143, 63] width 31 height 6
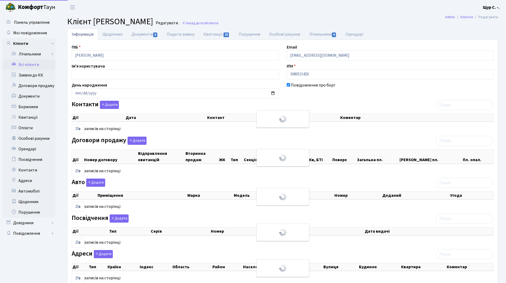
select select "25"
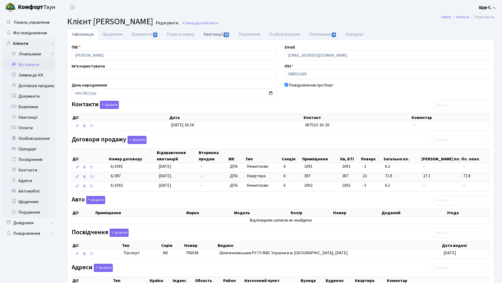
click at [219, 34] on link "Квитанції 15" at bounding box center [216, 34] width 35 height 11
select select "25"
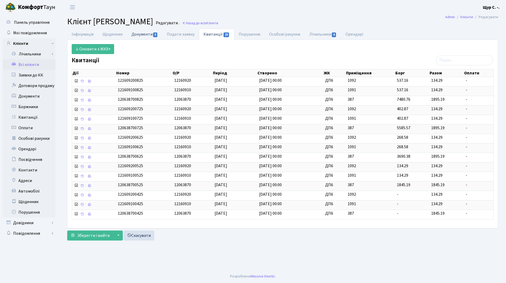
click at [138, 36] on link "Документи 3" at bounding box center [144, 34] width 35 height 11
select select "25"
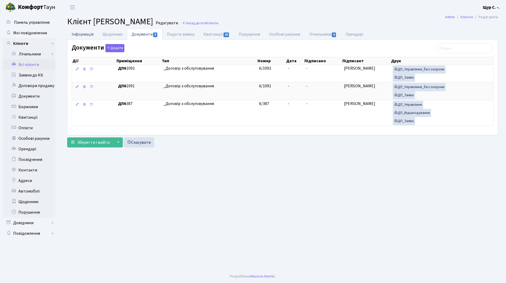
click at [80, 35] on link "Інформація" at bounding box center [82, 34] width 31 height 11
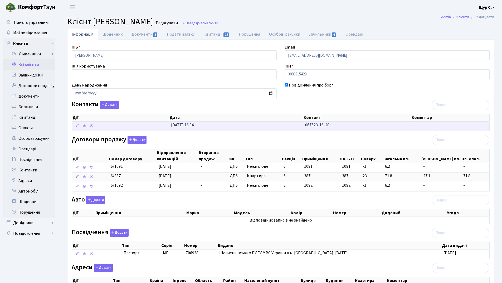
click at [258, 125] on td "31.03.2025, 16:34" at bounding box center [236, 125] width 134 height 9
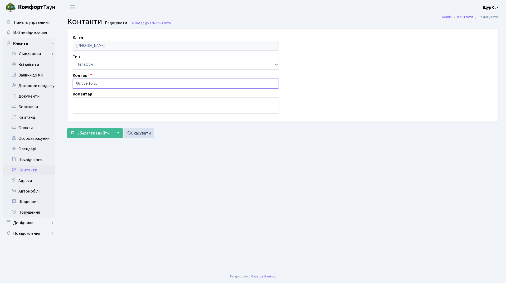
click at [82, 83] on input "067523-16-20" at bounding box center [176, 84] width 206 height 10
type input "[PHONE_NUMBER]"
click at [85, 131] on span "Зберегти і вийти" at bounding box center [93, 133] width 32 height 6
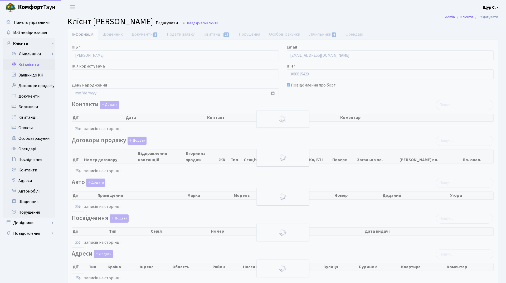
select select "25"
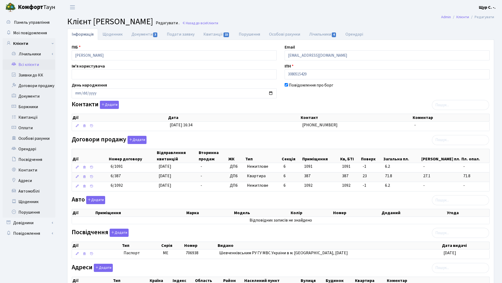
click at [37, 66] on link "Всі клієнти" at bounding box center [29, 64] width 53 height 11
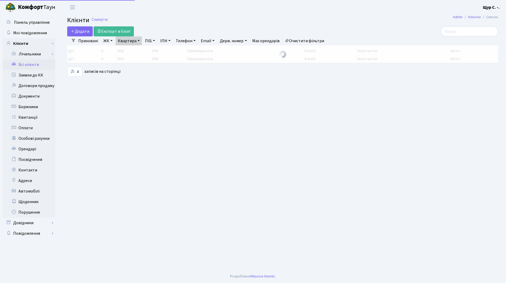
select select "25"
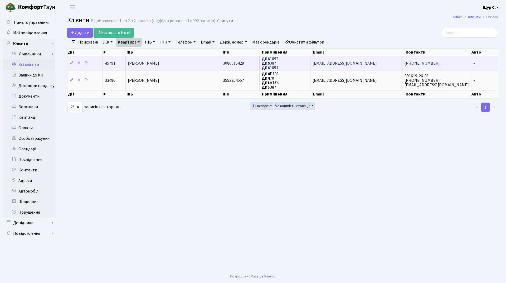
click at [158, 64] on span "[PERSON_NAME]" at bounding box center [143, 63] width 31 height 6
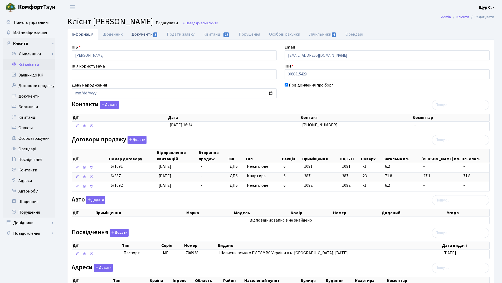
click at [144, 36] on link "Документи 3" at bounding box center [144, 34] width 35 height 11
select select "25"
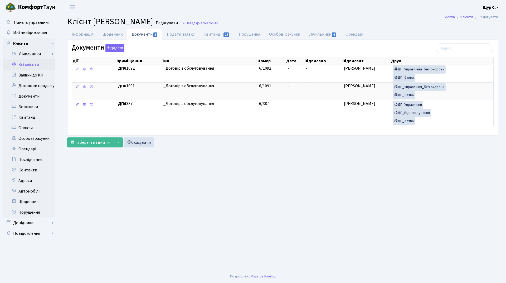
click at [25, 65] on link "Всі клієнти" at bounding box center [29, 64] width 53 height 11
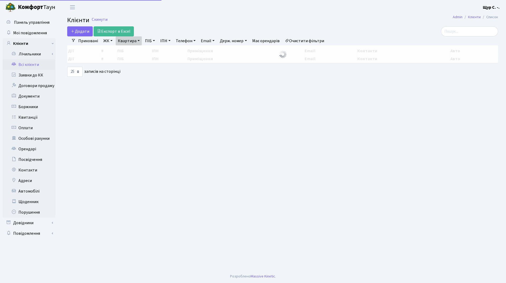
select select "25"
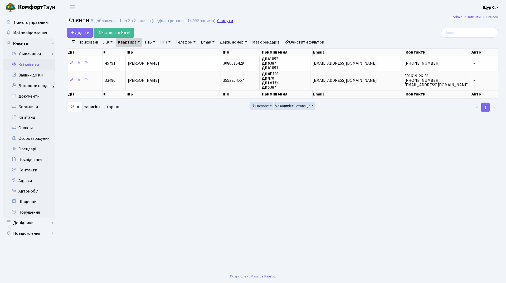
click at [223, 22] on link "Скинути" at bounding box center [225, 20] width 16 height 5
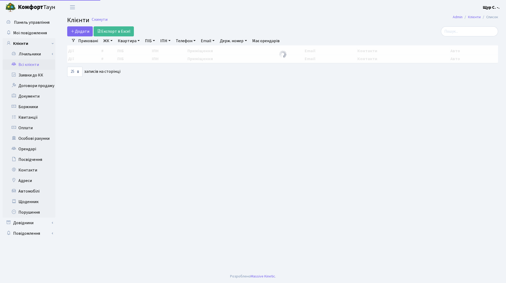
select select "25"
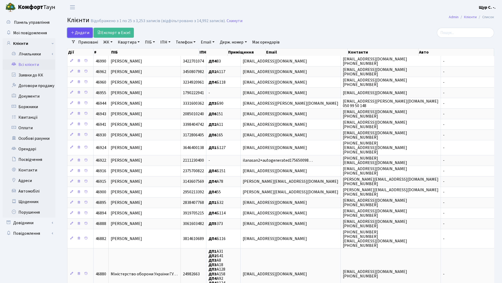
click at [78, 34] on span "Додати" at bounding box center [80, 33] width 19 height 6
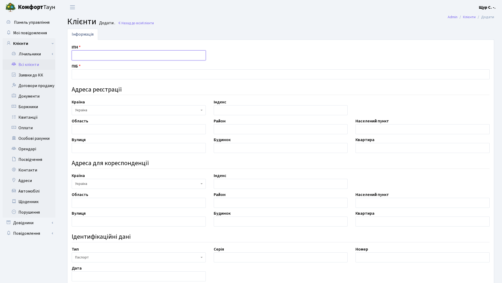
click at [86, 55] on input "text" at bounding box center [139, 55] width 134 height 10
type input "3648104368"
click at [94, 70] on input "text" at bounding box center [281, 74] width 418 height 10
type input "Ягничук Ірина Олегівна"
click at [363, 130] on input "text" at bounding box center [422, 129] width 134 height 10
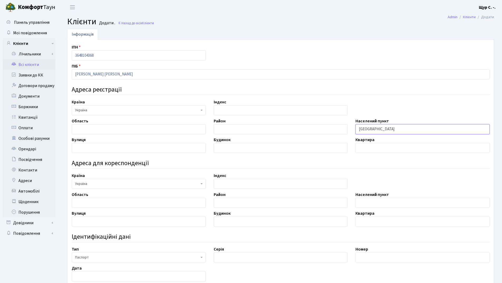
type input "Київ"
click at [97, 144] on input "text" at bounding box center [139, 148] width 134 height 10
type input "Нагірна"
click at [235, 151] on input "text" at bounding box center [281, 148] width 134 height 10
type input "16"
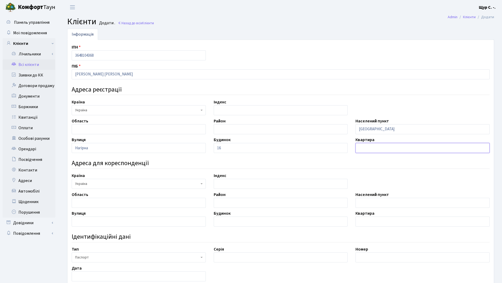
click at [382, 147] on input "text" at bounding box center [422, 148] width 134 height 10
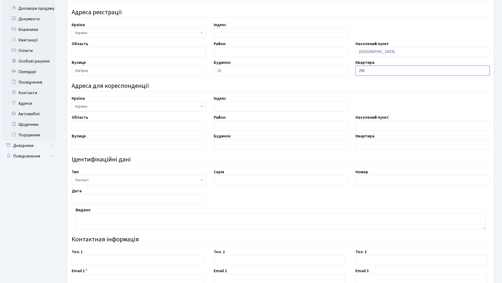
scroll to position [79, 0]
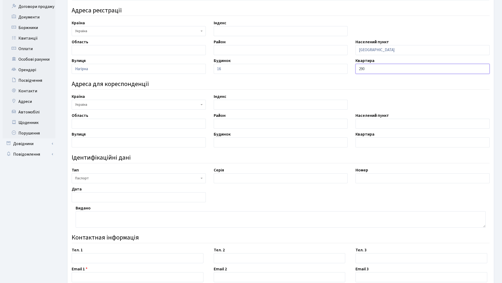
type input "290"
click at [239, 176] on input "text" at bounding box center [281, 178] width 134 height 10
type input "АТ"
click at [399, 179] on input "text" at bounding box center [422, 178] width 134 height 10
type input "136926"
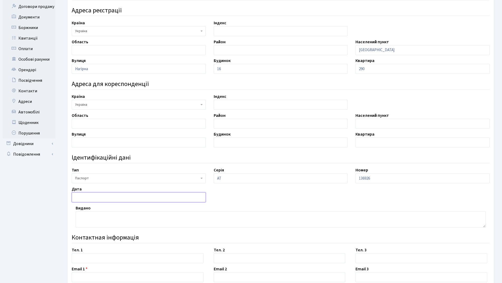
click at [100, 196] on input "text" at bounding box center [139, 197] width 134 height 10
type input "[DATE]"
click at [91, 214] on textarea at bounding box center [281, 219] width 410 height 16
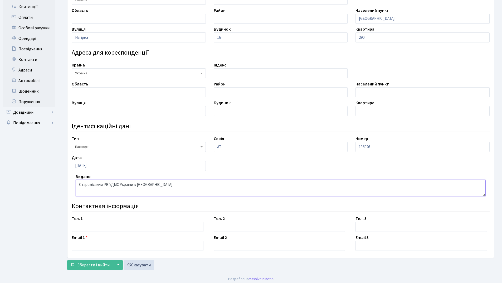
scroll to position [113, 0]
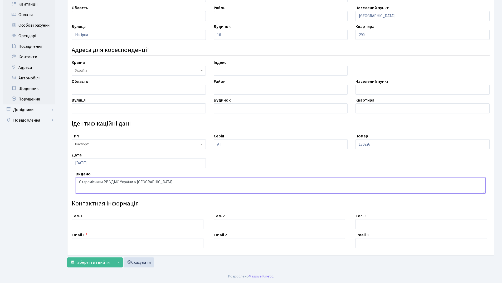
type textarea "Староміським РВ УДМС України в [GEOGRAPHIC_DATA]"
click at [97, 224] on input "text" at bounding box center [138, 224] width 132 height 10
paste input "0930185588"
click at [82, 223] on input "0930185588" at bounding box center [138, 224] width 132 height 10
click at [88, 223] on input "093-0185588" at bounding box center [138, 224] width 132 height 10
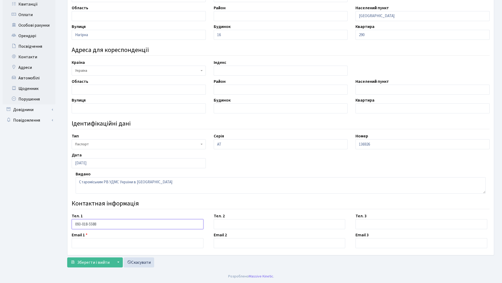
click at [93, 223] on input "093-018-5588" at bounding box center [138, 224] width 132 height 10
type input "093-018-55-88"
click at [86, 243] on input "text" at bounding box center [138, 243] width 132 height 10
click at [86, 243] on input "mailto:ira.yagnichuk@gmail.com" at bounding box center [138, 243] width 132 height 10
type input "[EMAIL_ADDRESS][DOMAIN_NAME]"
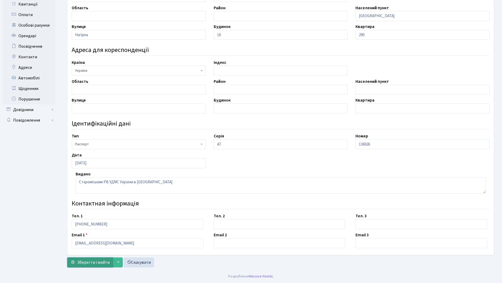
click at [89, 265] on span "Зберегти і вийти" at bounding box center [93, 262] width 32 height 6
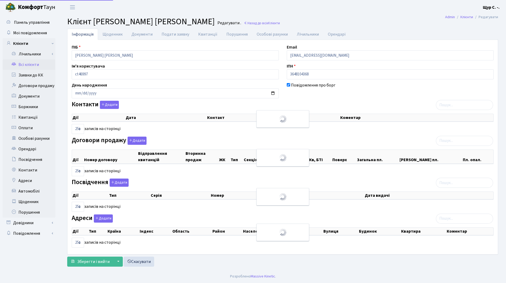
select select "25"
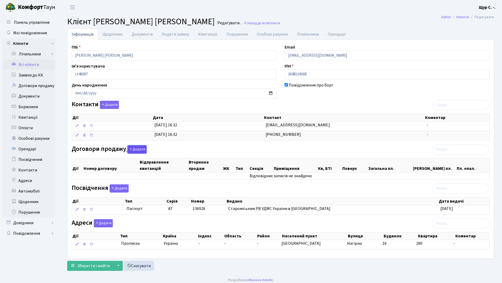
click at [130, 151] on button "Додати" at bounding box center [137, 149] width 19 height 8
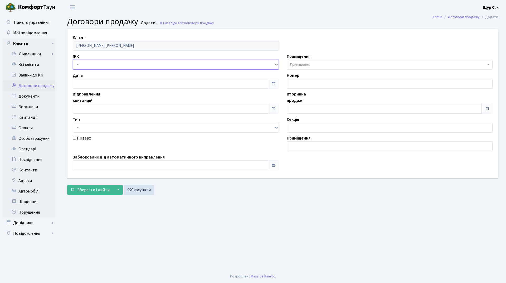
click at [118, 64] on select "- ДП1, вул. Некрасова, 10а ДП2, вул. Некрасова, 12а ДП3, вул. Некрасова, 10 ДП4…" at bounding box center [176, 65] width 206 height 10
select select "311"
click at [73, 60] on select "- ДП1, вул. Некрасова, 10а ДП2, вул. Некрасова, 12а ДП3, вул. Некрасова, 10 ДП4…" at bounding box center [176, 65] width 206 height 10
select select
click at [83, 106] on input "text" at bounding box center [170, 109] width 195 height 10
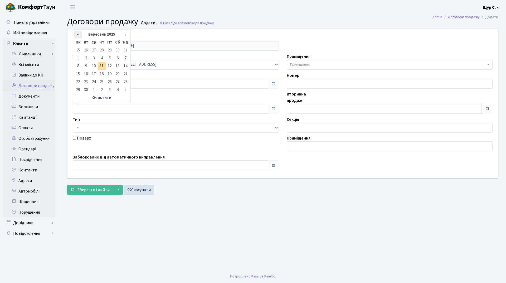
click at [75, 33] on th "«" at bounding box center [78, 35] width 8 height 8
click at [84, 82] on td "26" at bounding box center [86, 82] width 8 height 8
type input "26.08.2025"
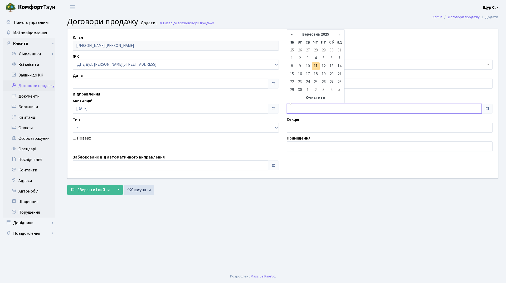
click at [297, 106] on input "text" at bounding box center [384, 109] width 195 height 10
click at [295, 35] on th "«" at bounding box center [292, 35] width 8 height 8
click at [299, 81] on td "26" at bounding box center [300, 82] width 8 height 8
type input "26.08.2025"
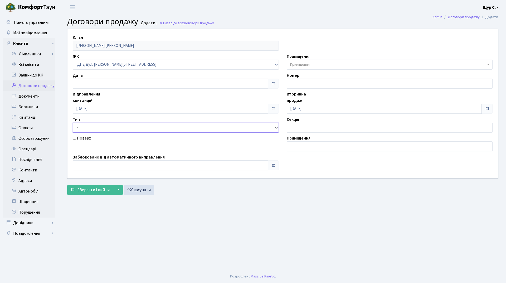
click at [146, 126] on select "- Квартира Комерція Нежитлове Паркінг П1001" at bounding box center [176, 128] width 206 height 10
select select "269"
click at [73, 123] on select "- Квартира Комерція Нежитлове Паркінг П1001" at bounding box center [176, 128] width 206 height 10
click at [295, 64] on span "Приміщення" at bounding box center [299, 64] width 19 height 5
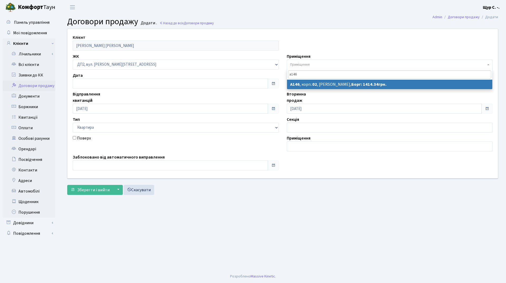
type input "а146"
select select "31003"
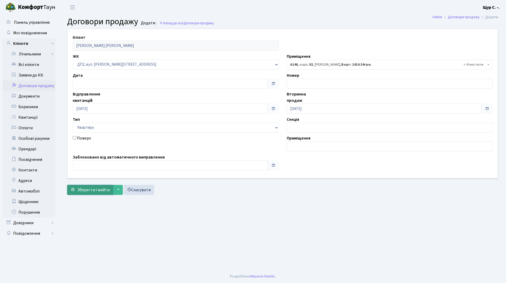
click at [90, 190] on span "Зберегти і вийти" at bounding box center [93, 190] width 32 height 6
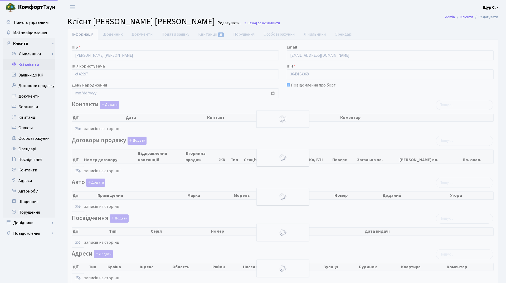
select select "25"
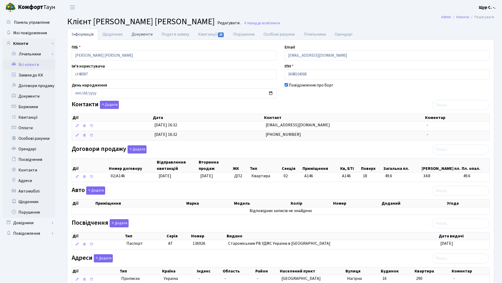
click at [143, 35] on link "Документи" at bounding box center [142, 34] width 30 height 11
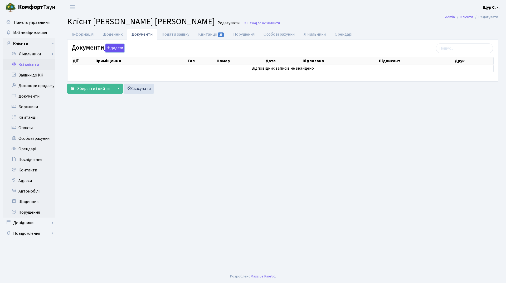
click at [110, 48] on button "Додати" at bounding box center [114, 48] width 19 height 8
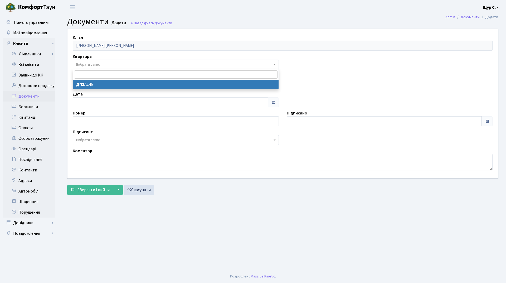
click at [108, 63] on span "Вибрати запис" at bounding box center [174, 64] width 196 height 5
select select "178670"
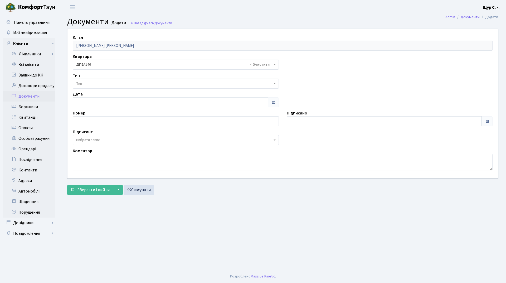
click at [104, 84] on span "Тип" at bounding box center [174, 83] width 196 height 5
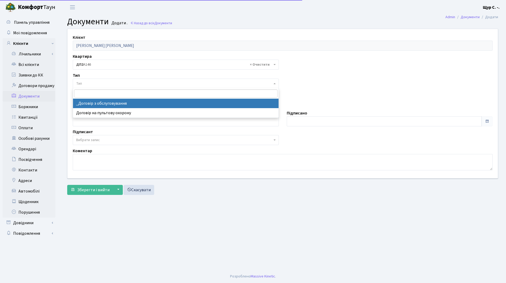
select select "289"
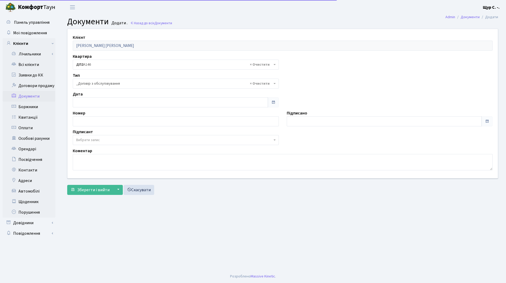
click at [103, 139] on span "Вибрати запис" at bounding box center [174, 139] width 196 height 5
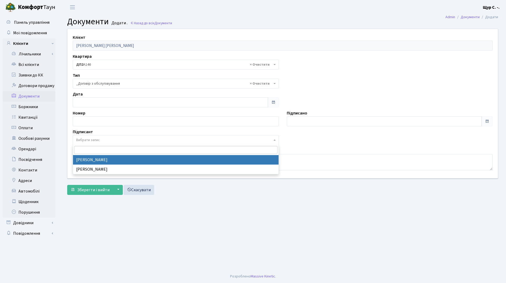
select select "74"
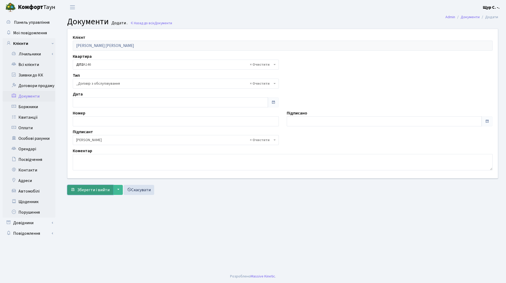
click at [90, 189] on span "Зберегти і вийти" at bounding box center [93, 190] width 32 height 6
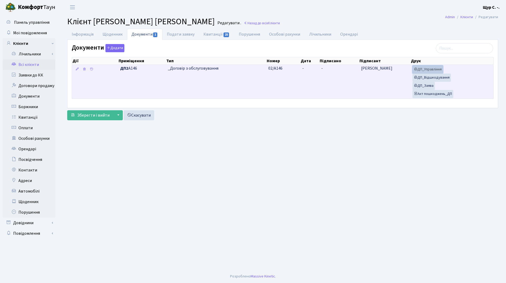
click at [429, 70] on link "ДП_Управління" at bounding box center [427, 69] width 31 height 8
click at [439, 79] on link "ДП_Відшкодування" at bounding box center [431, 78] width 38 height 8
click at [432, 86] on link "ДП_Заява" at bounding box center [423, 86] width 22 height 8
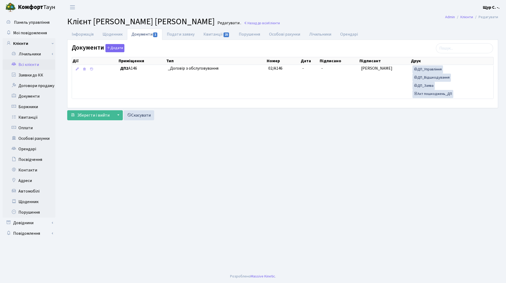
click at [31, 64] on link "Всі клієнти" at bounding box center [29, 64] width 53 height 11
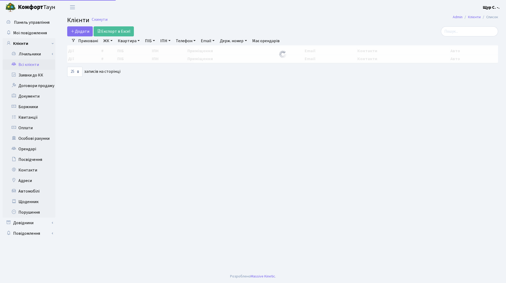
select select "25"
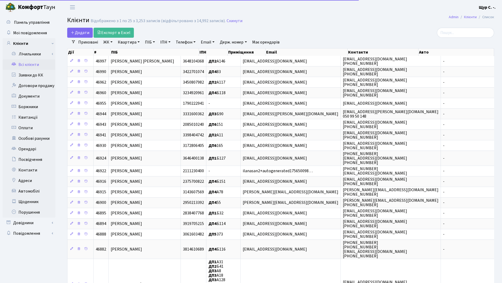
click at [126, 46] on link "Квартира" at bounding box center [129, 42] width 26 height 9
type input "а146"
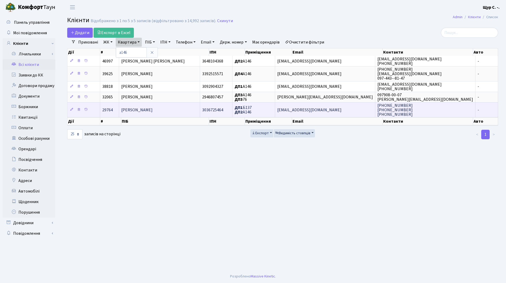
click at [129, 106] on td "Чабан Ганна Василівна" at bounding box center [159, 109] width 81 height 15
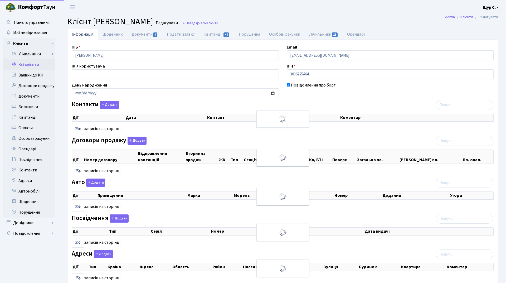
select select "25"
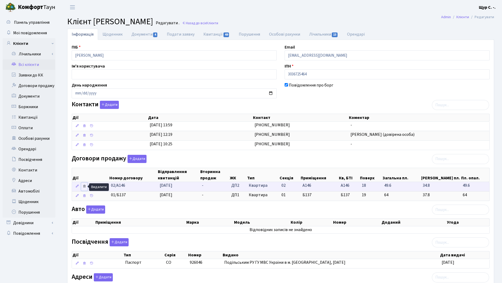
click at [85, 186] on icon at bounding box center [84, 186] width 4 height 4
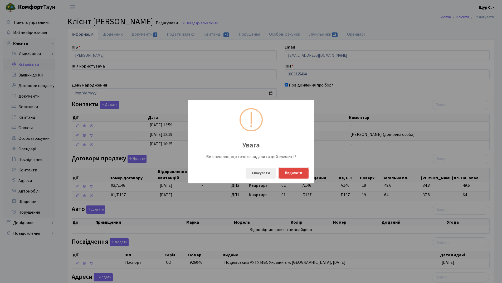
click at [292, 170] on button "Видалити" at bounding box center [294, 173] width 30 height 11
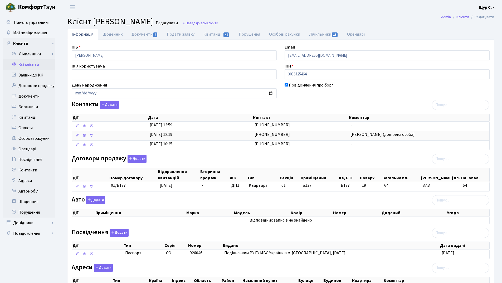
click at [22, 67] on link "Всі клієнти" at bounding box center [29, 64] width 53 height 11
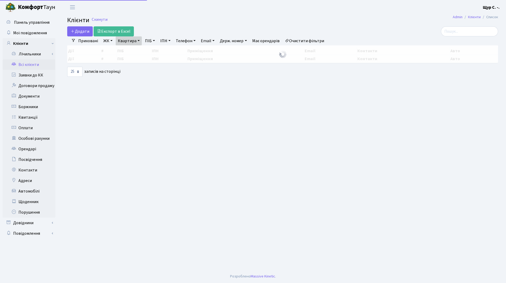
select select "25"
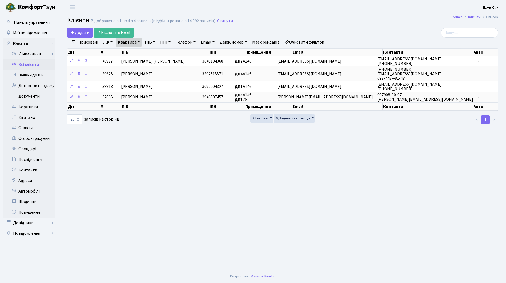
click at [138, 43] on link "Квартира" at bounding box center [129, 42] width 26 height 9
click at [139, 47] on input "а146" at bounding box center [131, 52] width 31 height 10
type input "а"
type input "243"
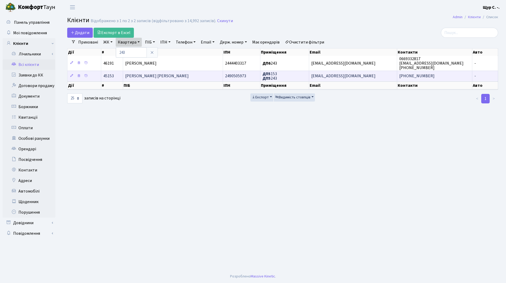
click at [172, 75] on span "[PERSON_NAME] [PERSON_NAME]" at bounding box center [157, 76] width 64 height 6
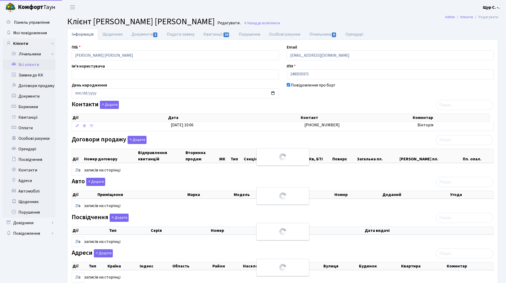
select select "25"
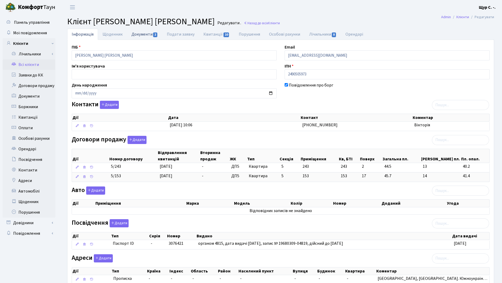
click at [144, 36] on link "Документи 2" at bounding box center [144, 34] width 35 height 11
select select "25"
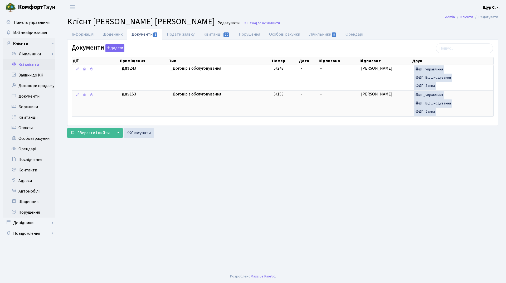
click at [33, 65] on link "Всі клієнти" at bounding box center [29, 64] width 53 height 11
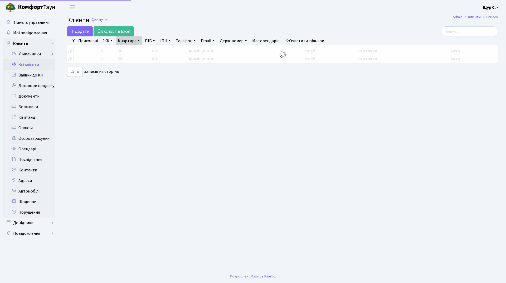
select select "25"
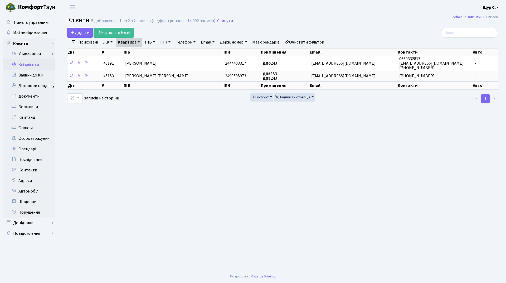
click at [136, 42] on link "Квартира" at bounding box center [129, 42] width 26 height 9
click at [133, 53] on input "243" at bounding box center [131, 52] width 31 height 10
type input "2"
type input "1015"
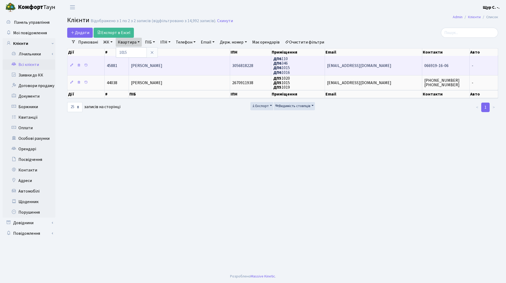
click at [162, 67] on span "[PERSON_NAME]" at bounding box center [146, 66] width 31 height 6
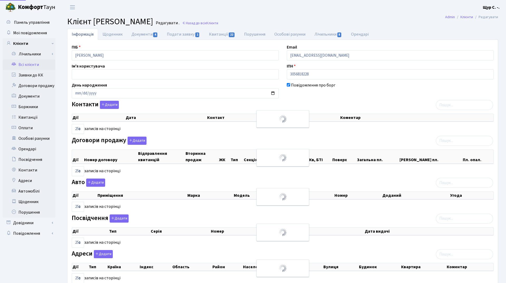
select select "25"
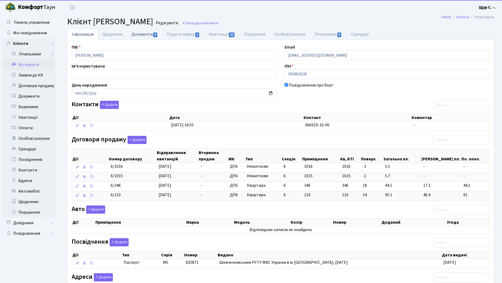
click at [142, 35] on link "Документи 4" at bounding box center [144, 34] width 35 height 11
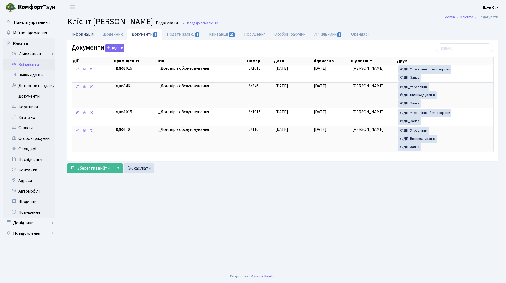
click at [82, 36] on link "Інформація" at bounding box center [82, 34] width 31 height 11
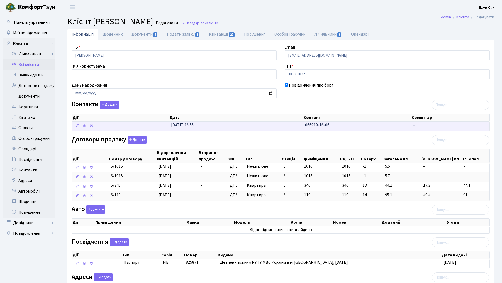
click at [265, 125] on td "[DATE] 16:55" at bounding box center [236, 125] width 134 height 9
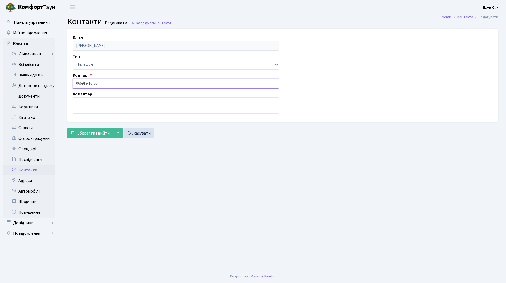
click at [83, 82] on input "066919-16-06" at bounding box center [176, 84] width 206 height 10
type input "[PHONE_NUMBER]"
click at [86, 131] on span "Зберегти і вийти" at bounding box center [93, 133] width 32 height 6
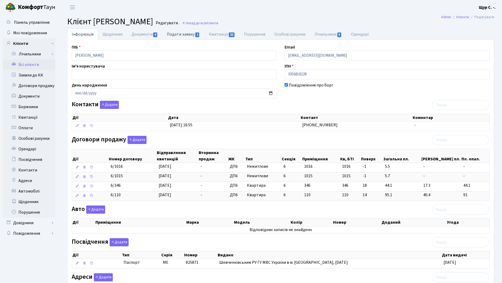
click at [177, 35] on link "Подати заявку 1" at bounding box center [183, 34] width 42 height 11
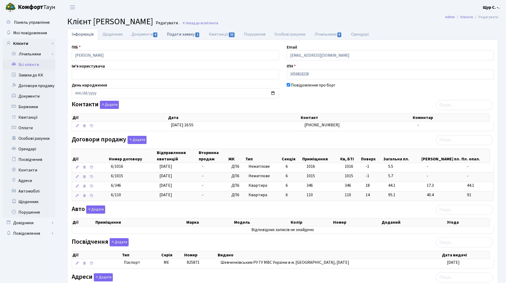
select select "25"
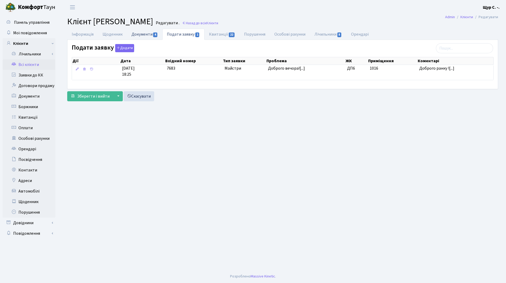
click at [142, 34] on link "Документи 4" at bounding box center [144, 34] width 35 height 11
select select "25"
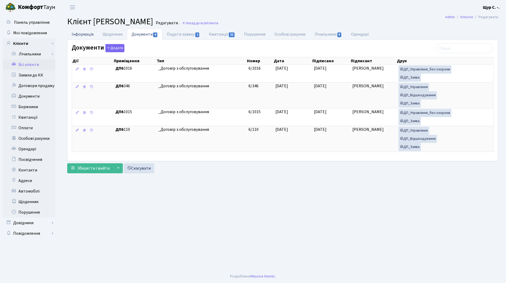
click at [82, 32] on link "Інформація" at bounding box center [82, 34] width 31 height 11
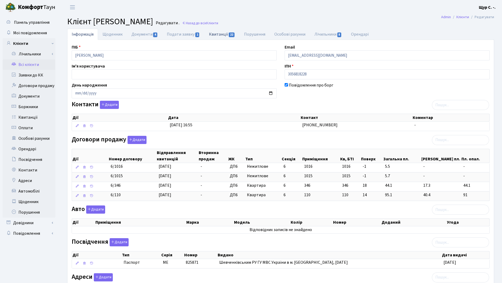
click at [217, 33] on link "Квитанції 22" at bounding box center [221, 34] width 35 height 11
select select "25"
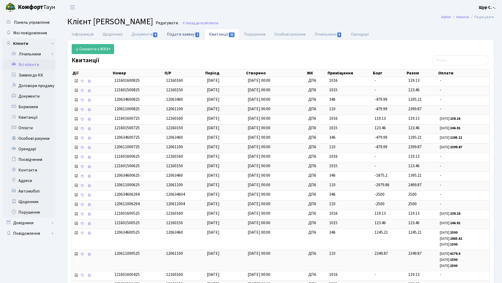
click at [179, 33] on link "Подати заявку 1" at bounding box center [183, 34] width 42 height 11
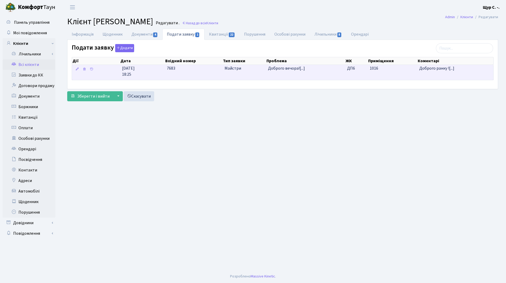
click at [227, 70] on span "Майстри" at bounding box center [245, 68] width 40 height 6
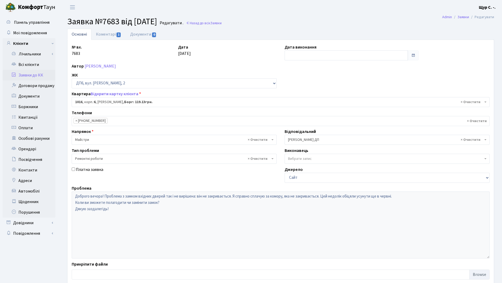
select select "46888"
select select "62"
click at [105, 37] on link "Коментарі 1" at bounding box center [108, 34] width 34 height 11
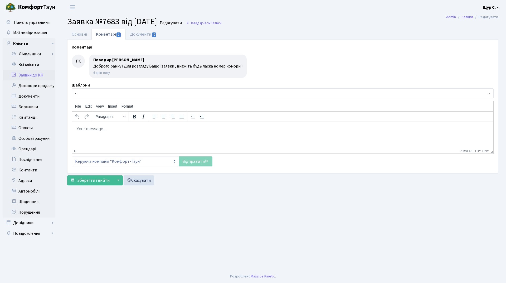
click at [86, 127] on body "Rich Text Area. Press ALT-0 for help." at bounding box center [282, 129] width 413 height 6
click at [77, 36] on link "Основні" at bounding box center [79, 34] width 24 height 11
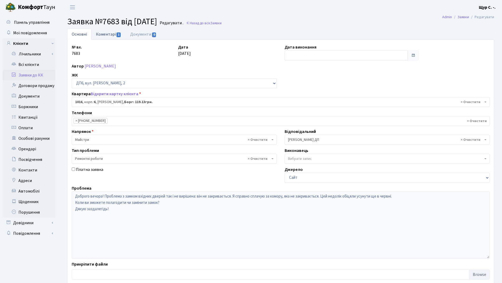
click at [113, 33] on link "Коментарі 1" at bounding box center [108, 34] width 34 height 11
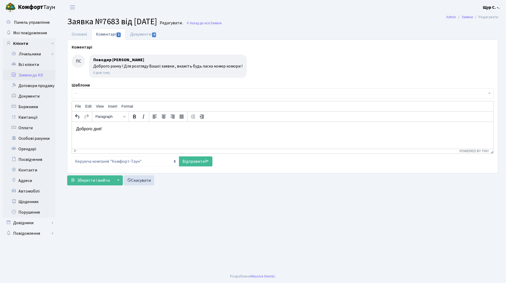
click at [109, 129] on p "Доброго дня!" at bounding box center [282, 129] width 413 height 6
click at [69, 34] on link "Основні" at bounding box center [79, 34] width 24 height 11
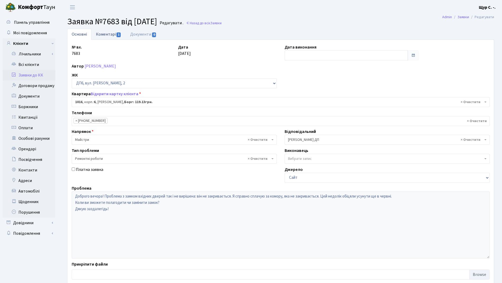
click at [100, 32] on link "Коментарі 1" at bounding box center [108, 34] width 34 height 11
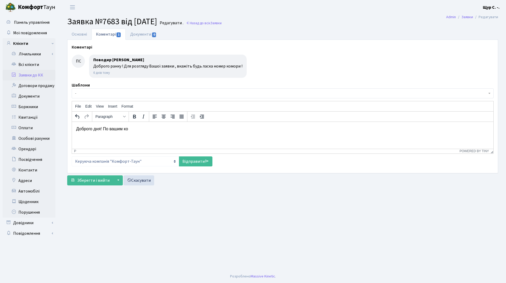
click at [128, 129] on p "Доброго дня! По вашим ко" at bounding box center [282, 129] width 413 height 6
click at [191, 162] on link "Відправити" at bounding box center [195, 161] width 33 height 10
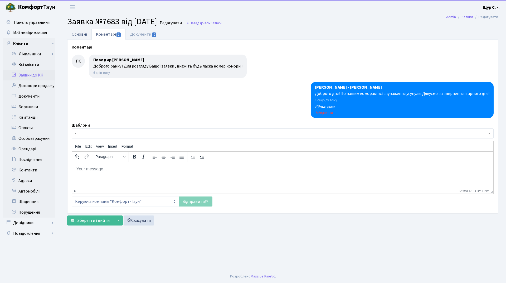
click at [76, 36] on link "Основні" at bounding box center [79, 34] width 24 height 11
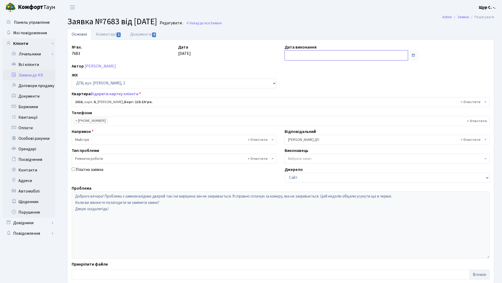
click at [310, 55] on input "text" at bounding box center [346, 55] width 123 height 10
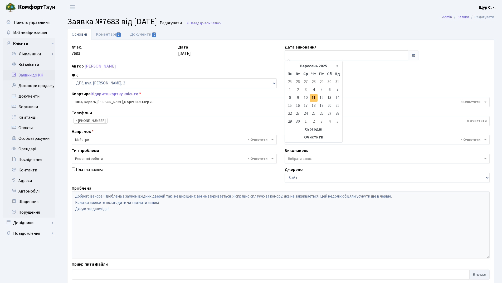
click at [312, 97] on td "11" at bounding box center [314, 98] width 8 height 8
type input "11.09.2025"
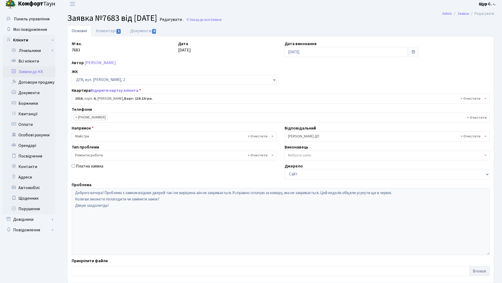
scroll to position [31, 0]
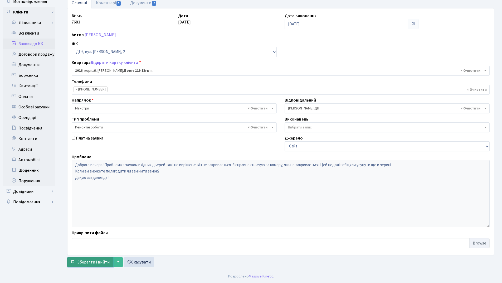
click at [91, 261] on span "Зберегти і вийти" at bounding box center [93, 262] width 32 height 6
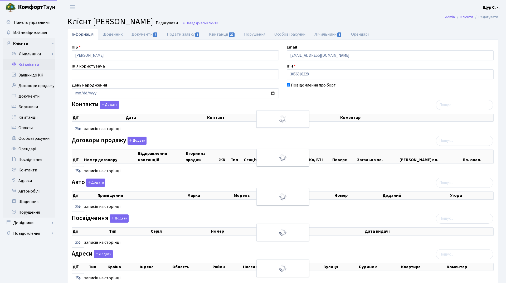
select select "25"
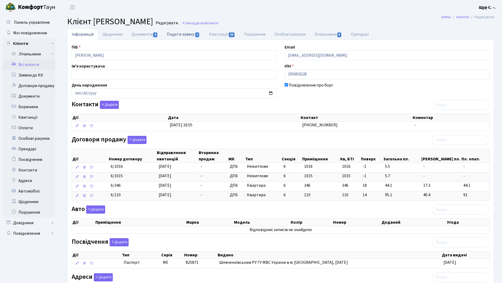
click at [181, 35] on link "Подати заявку 1" at bounding box center [183, 34] width 42 height 11
select select "25"
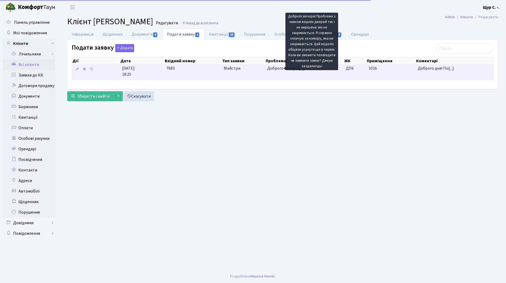
click at [271, 69] on span "Доброго вечора![...]" at bounding box center [285, 68] width 37 height 6
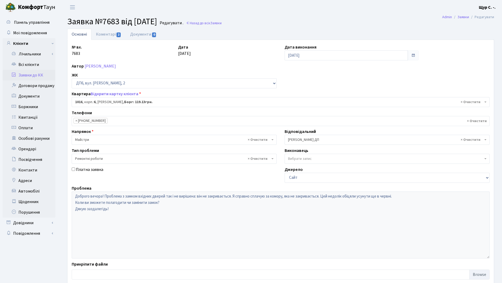
select select "46888"
select select "62"
click at [110, 35] on link "Коментарі 2" at bounding box center [108, 34] width 34 height 11
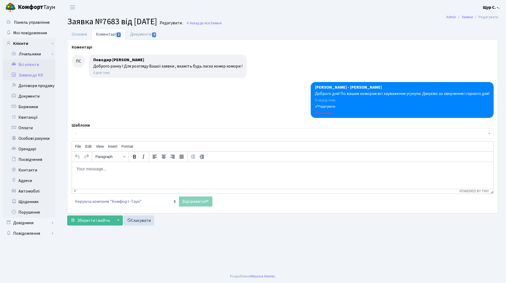
click at [28, 64] on link "Всі клієнти" at bounding box center [29, 64] width 53 height 11
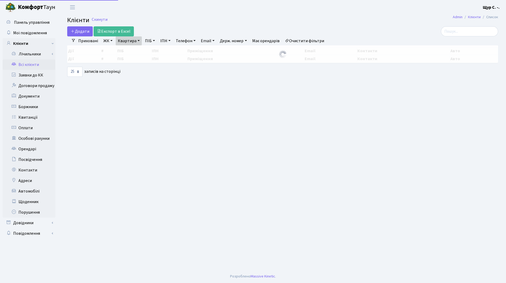
select select "25"
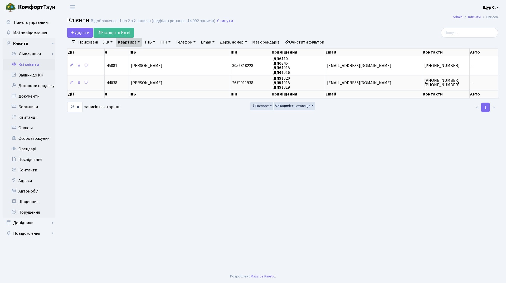
click at [138, 43] on link "Квартира" at bounding box center [129, 42] width 26 height 9
click at [136, 54] on input "1015" at bounding box center [131, 52] width 31 height 10
type input "195"
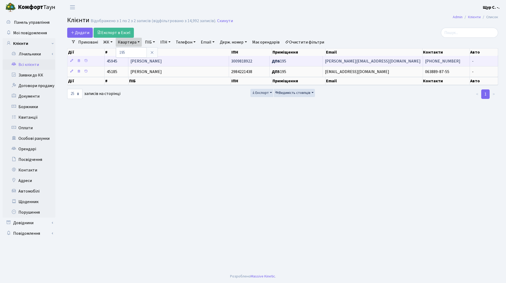
click at [162, 58] on span "[PERSON_NAME]" at bounding box center [145, 61] width 31 height 6
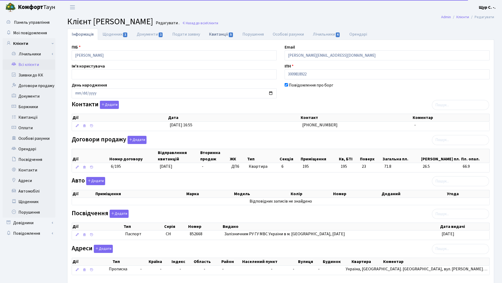
click at [215, 33] on link "Квитанції 5" at bounding box center [220, 34] width 33 height 11
select select "25"
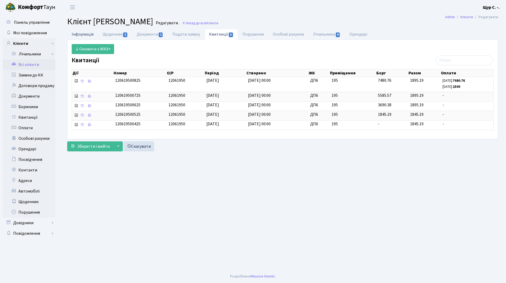
click at [85, 33] on link "Інформація" at bounding box center [82, 34] width 31 height 11
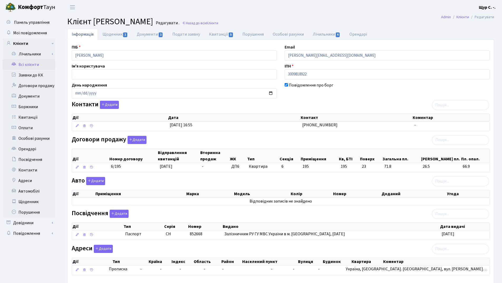
click at [34, 64] on link "Всі клієнти" at bounding box center [29, 64] width 53 height 11
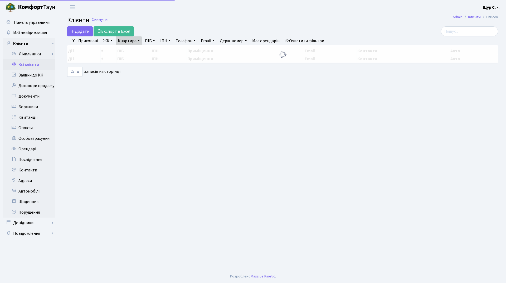
select select "25"
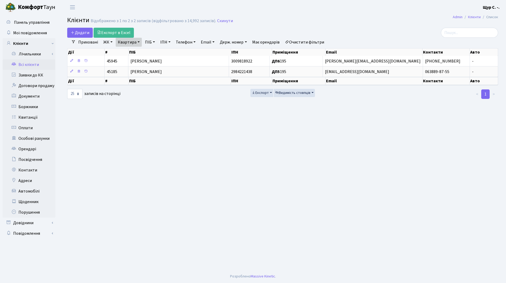
click at [140, 43] on link "Квартира" at bounding box center [129, 42] width 26 height 9
click at [139, 49] on input "195" at bounding box center [131, 52] width 31 height 10
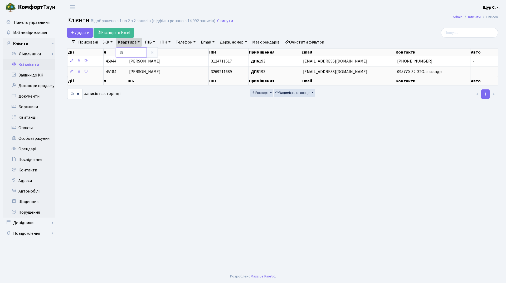
type input "1"
click at [153, 57] on link at bounding box center [152, 52] width 11 height 10
